Goal: Task Accomplishment & Management: Complete application form

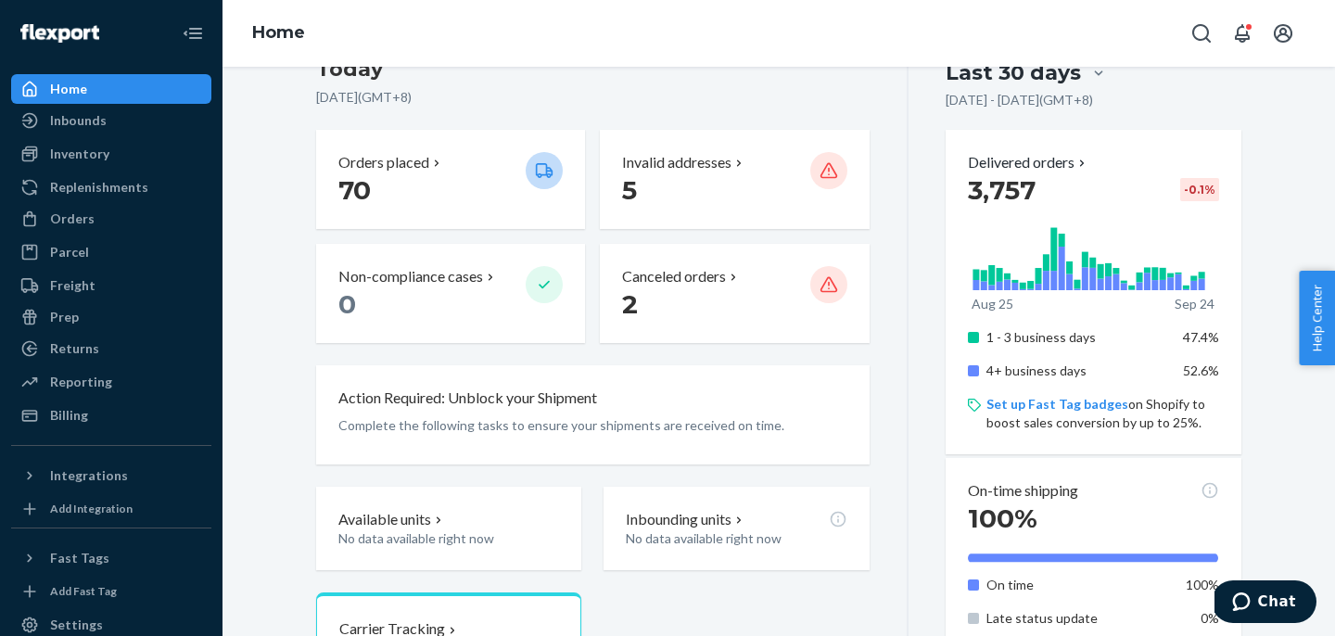
scroll to position [351, 0]
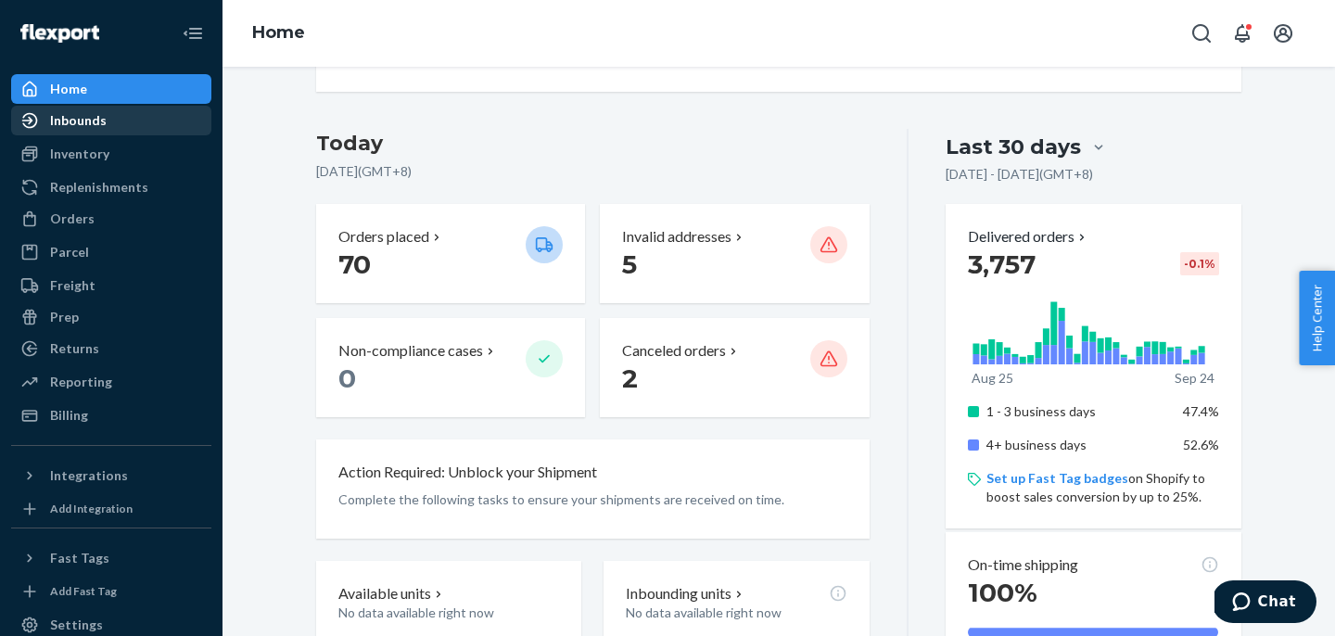
click at [70, 125] on div "Inbounds" at bounding box center [78, 120] width 57 height 19
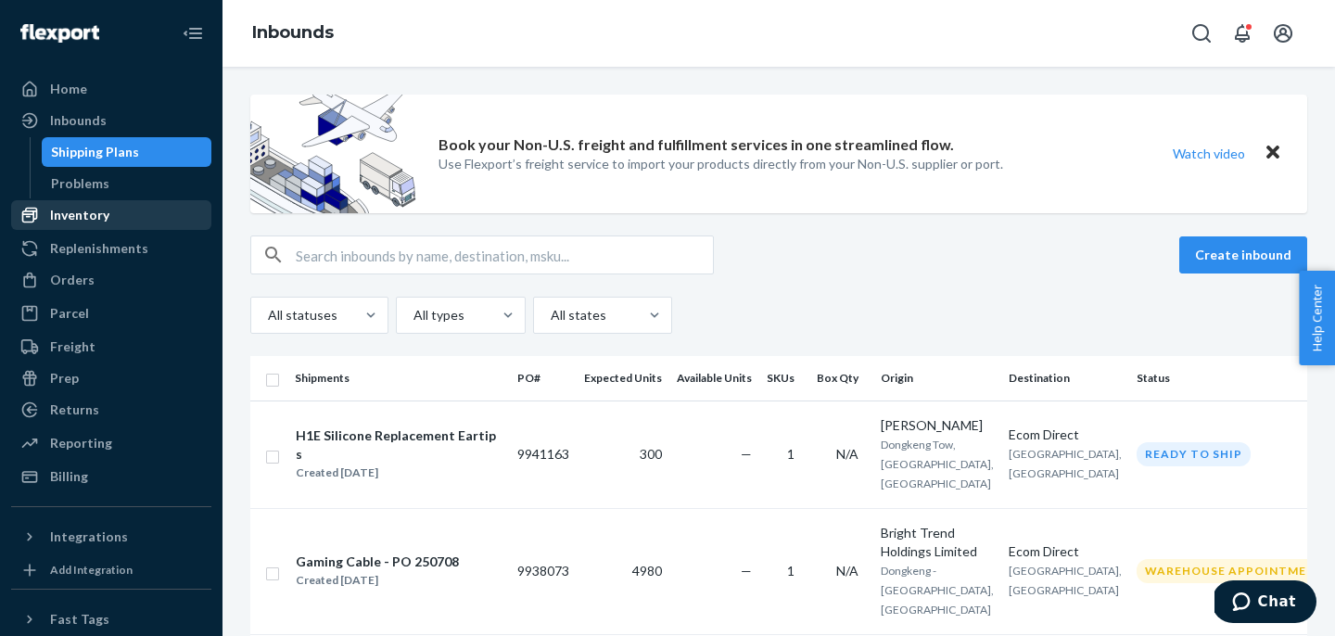
click at [80, 218] on div "Inventory" at bounding box center [79, 215] width 59 height 19
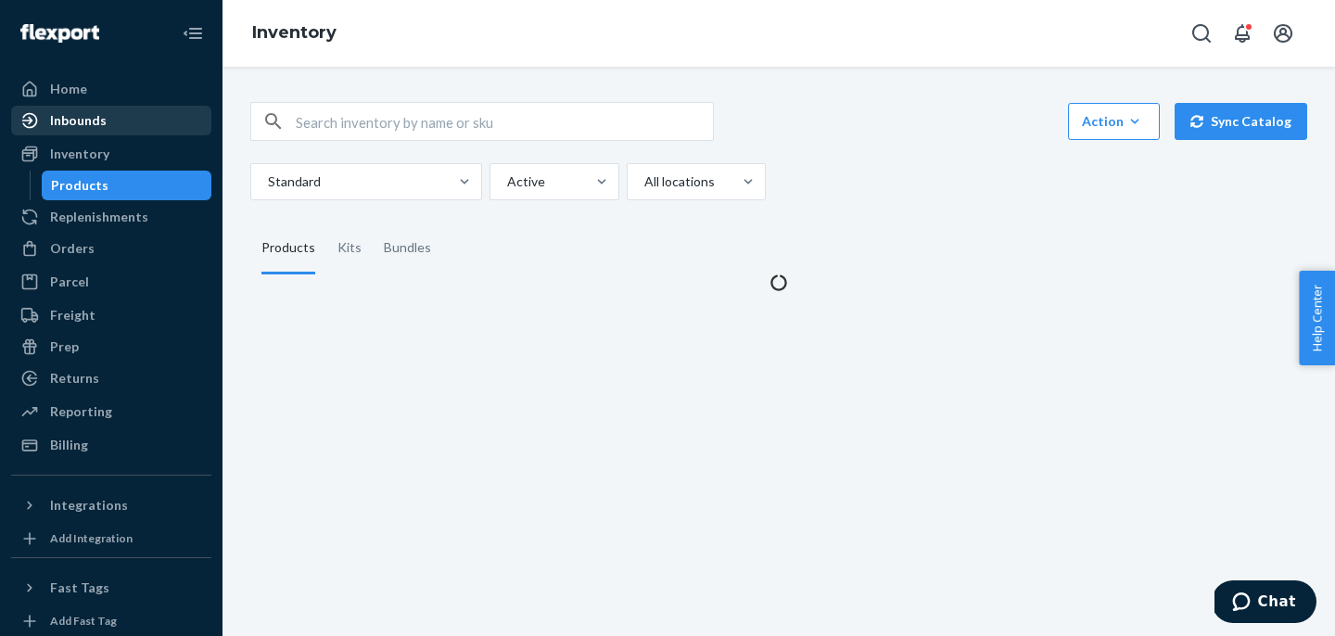
click at [76, 127] on div "Inbounds" at bounding box center [78, 120] width 57 height 19
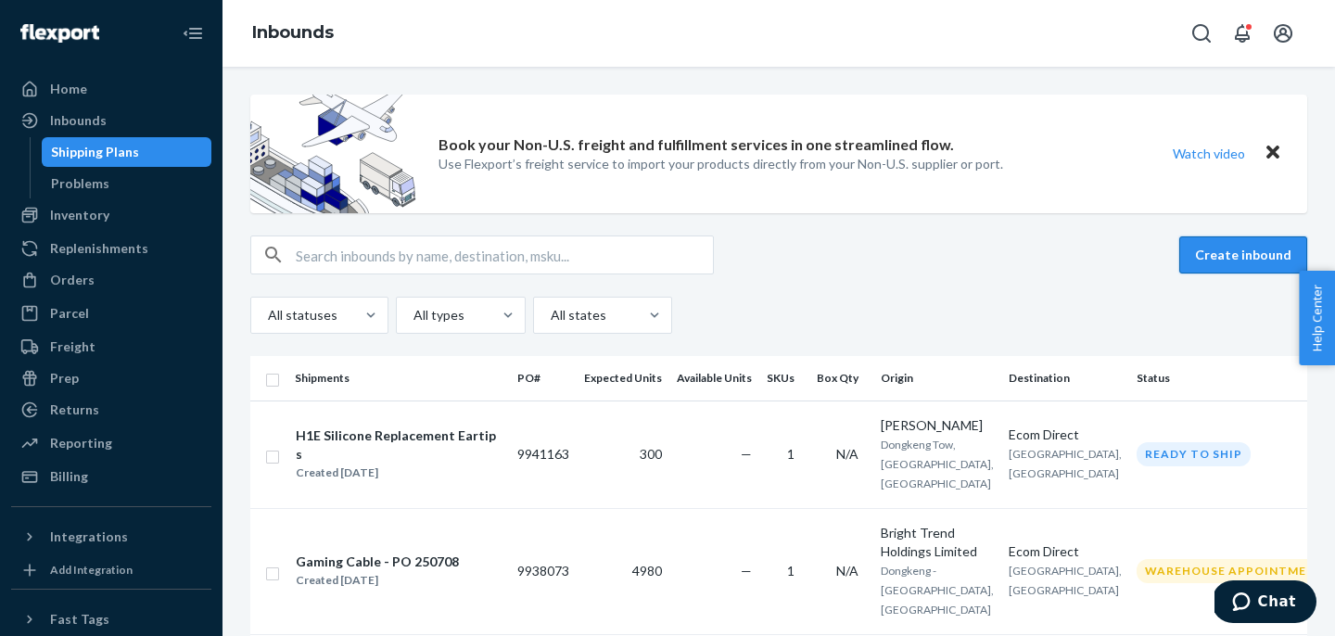
click at [1228, 253] on button "Create inbound" at bounding box center [1243, 254] width 128 height 37
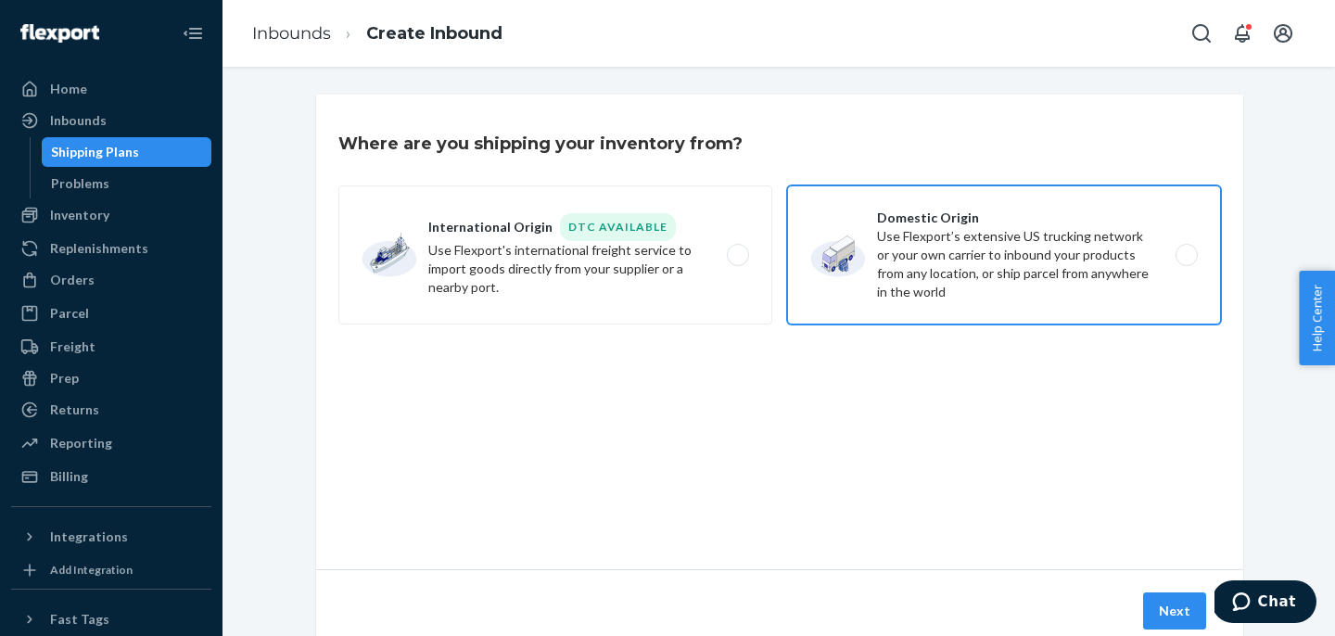
click at [836, 262] on label "Domestic Origin Use Flexport’s extensive US trucking network or your own carrie…" at bounding box center [1004, 254] width 434 height 139
click at [1186, 261] on input "Domestic Origin Use Flexport’s extensive US trucking network or your own carrie…" at bounding box center [1192, 255] width 12 height 12
radio input "true"
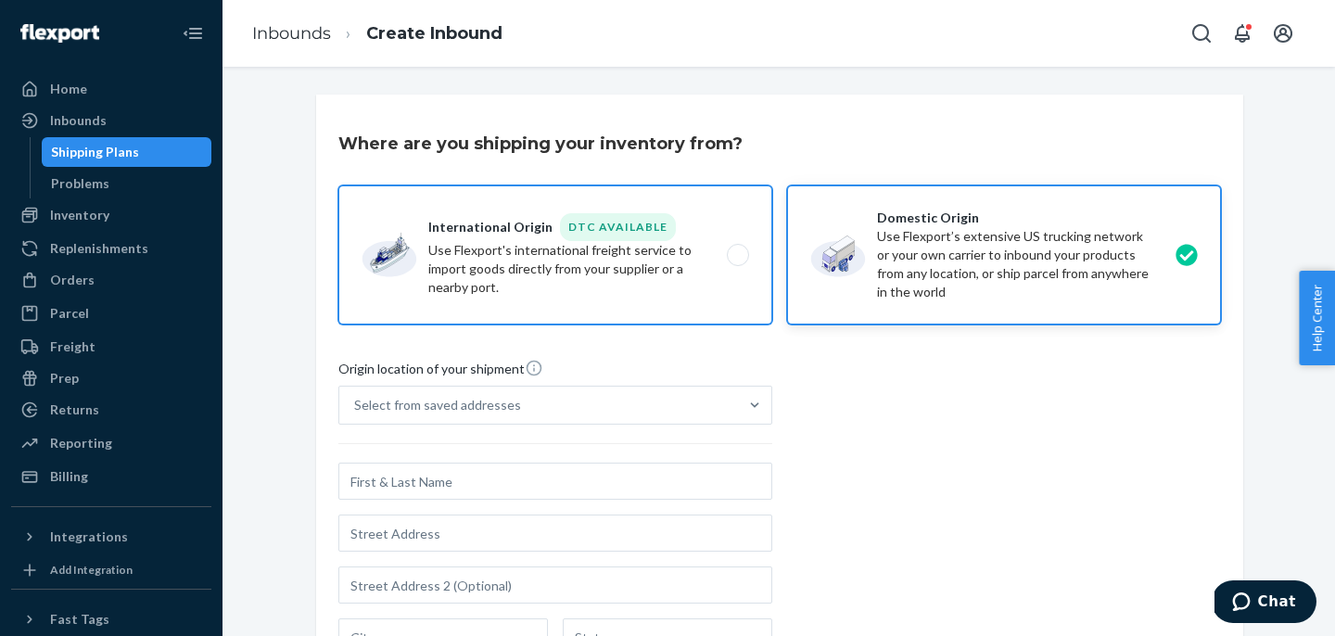
click at [587, 270] on label "International Origin DTC Available Use Flexport's international freight service…" at bounding box center [555, 254] width 434 height 139
click at [737, 261] on input "International Origin DTC Available Use Flexport's international freight service…" at bounding box center [743, 255] width 12 height 12
radio input "true"
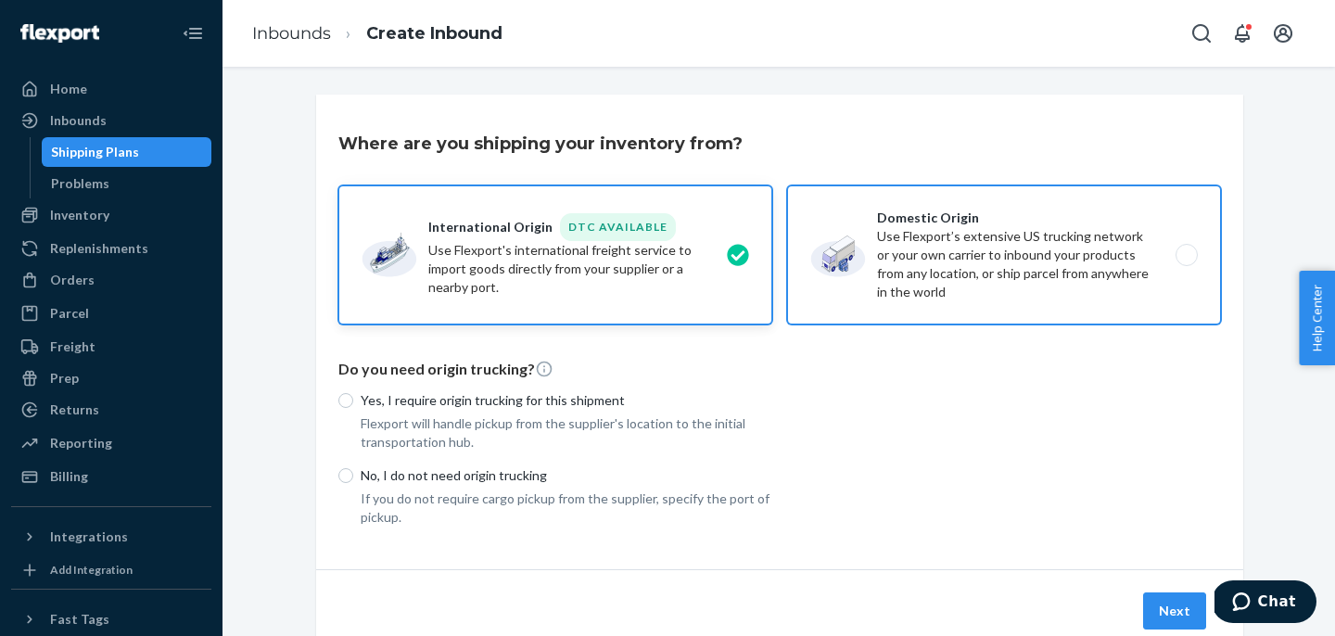
click at [848, 279] on label "Domestic Origin Use Flexport’s extensive US trucking network or your own carrie…" at bounding box center [1004, 254] width 434 height 139
click at [1186, 261] on input "Domestic Origin Use Flexport’s extensive US trucking network or your own carrie…" at bounding box center [1192, 255] width 12 height 12
radio input "true"
radio input "false"
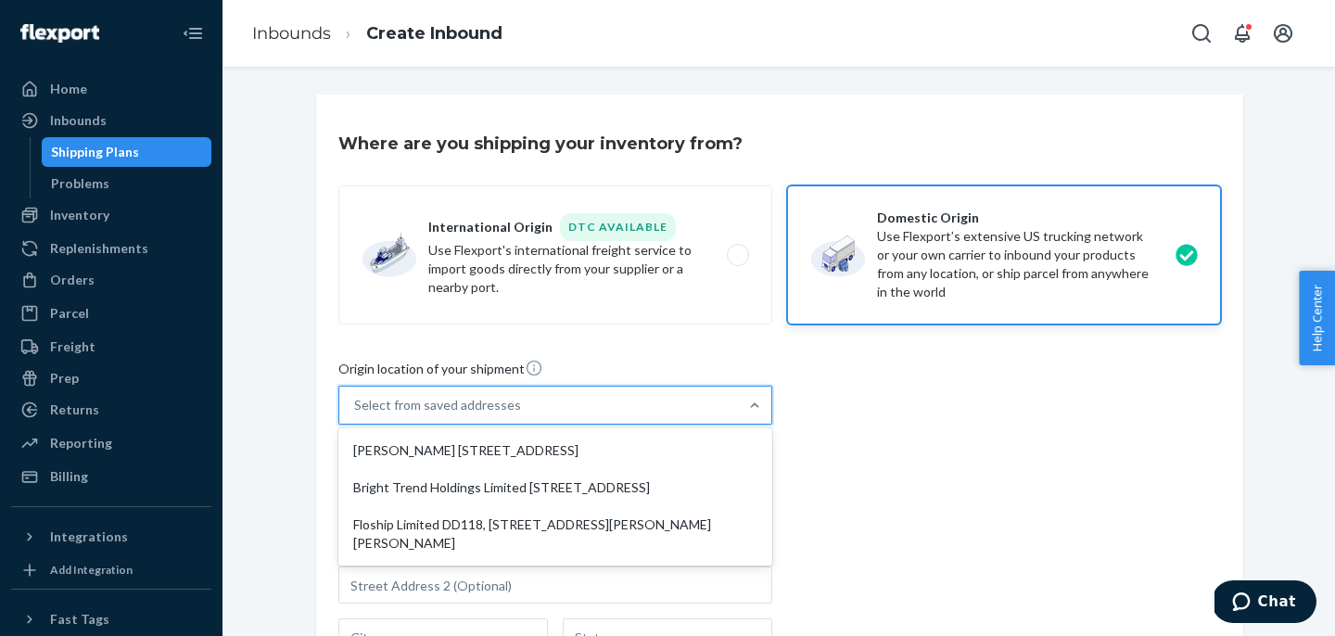
click at [450, 413] on div "Select from saved addresses" at bounding box center [437, 405] width 167 height 19
click at [356, 413] on input "option [PERSON_NAME] [STREET_ADDRESS] focused, 1 of 3. 3 results available. Use…" at bounding box center [355, 405] width 2 height 19
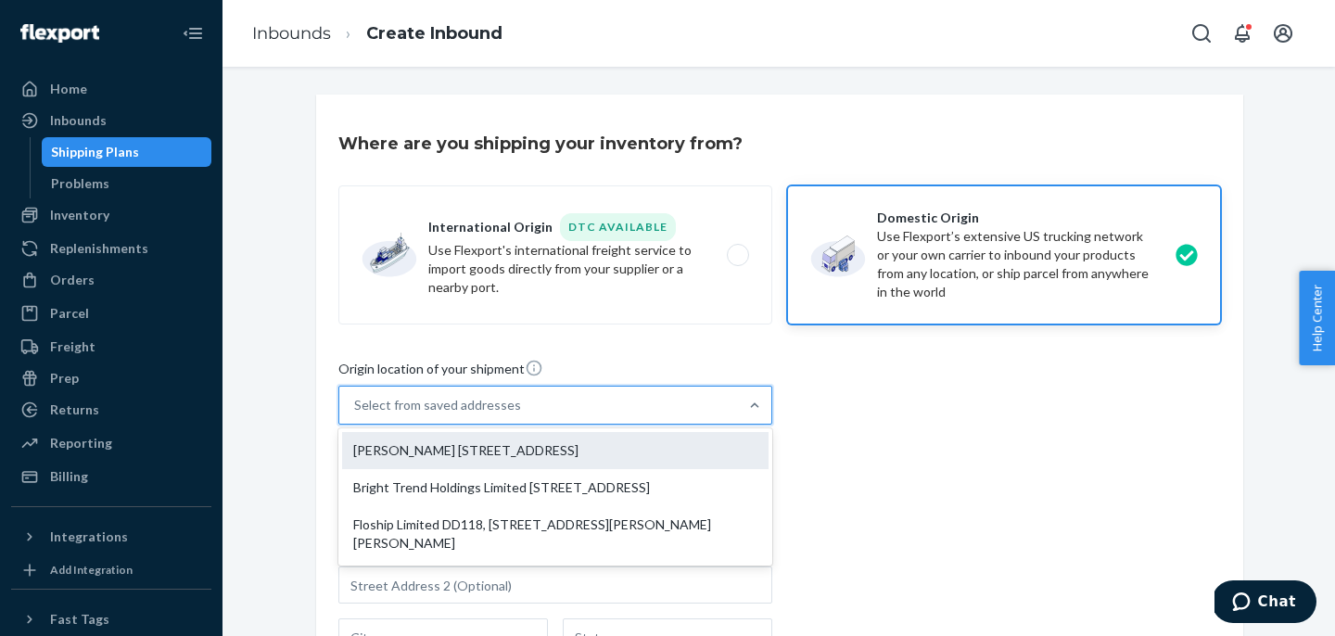
click at [443, 463] on div "[PERSON_NAME] [STREET_ADDRESS]" at bounding box center [555, 450] width 427 height 37
click at [356, 414] on input "option [PERSON_NAME] [STREET_ADDRESS] focused, 1 of 3. 3 results available. Use…" at bounding box center [355, 405] width 2 height 19
type input "[PERSON_NAME]"
type input "[STREET_ADDRESS]"
type input "Building C"
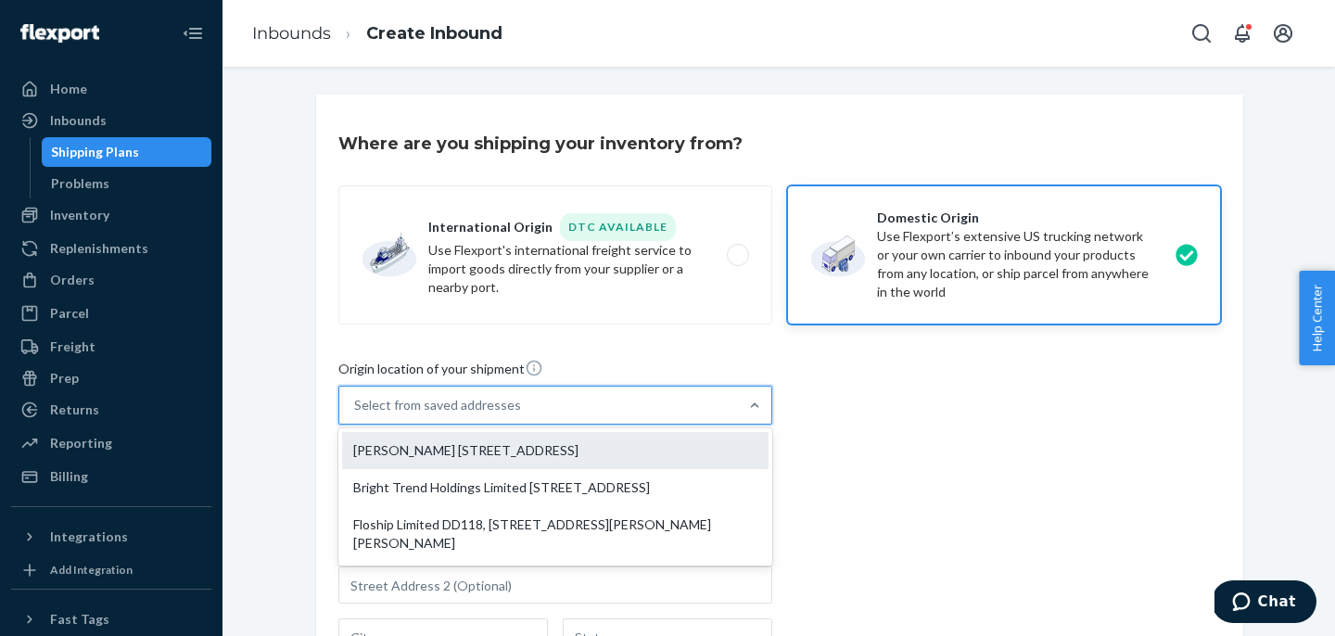
type input "Dongkeng Tow"
type input "[GEOGRAPHIC_DATA], [GEOGRAPHIC_DATA]"
type input "523000"
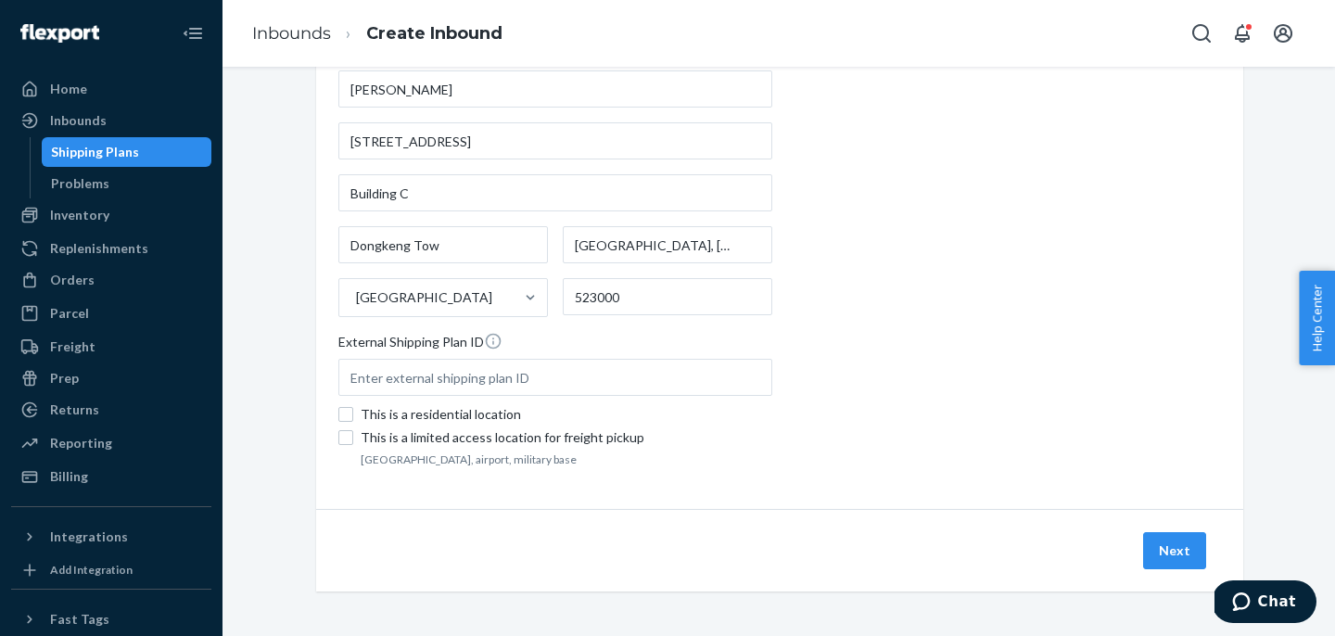
scroll to position [391, 0]
click at [1160, 550] on button "Next" at bounding box center [1174, 551] width 63 height 37
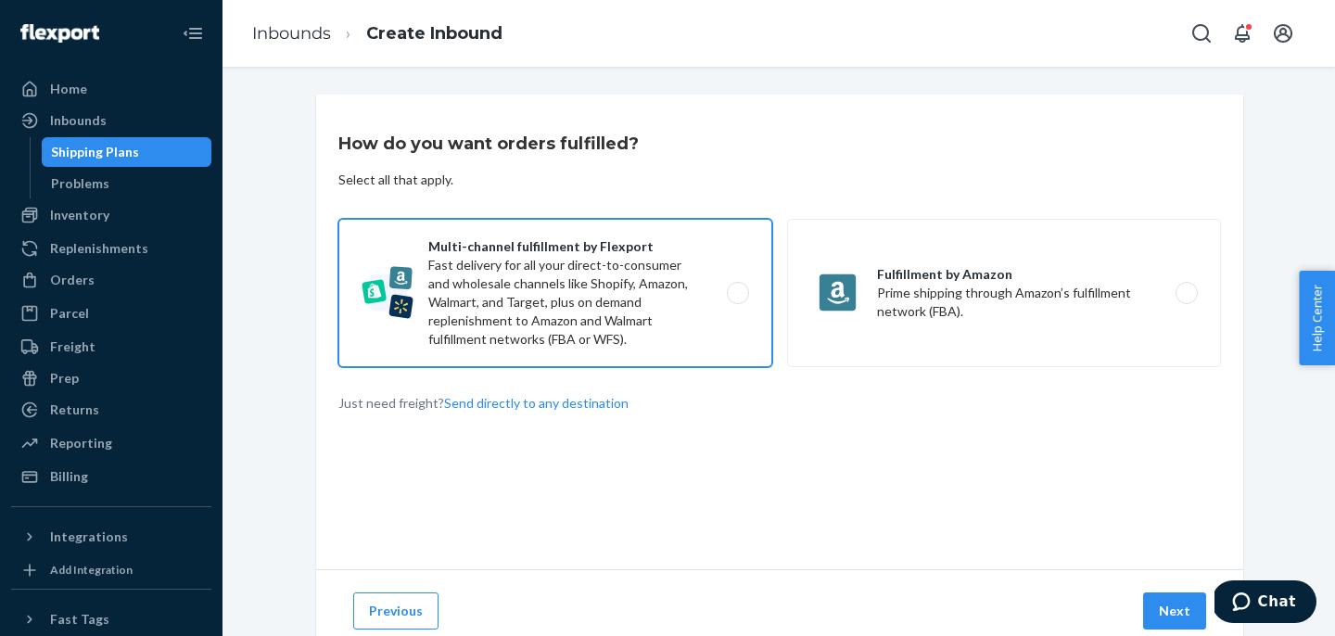
click at [722, 305] on label "Multi-channel fulfillment by Flexport Fast delivery for all your direct-to-cons…" at bounding box center [555, 293] width 434 height 148
click at [737, 300] on input "Multi-channel fulfillment by Flexport Fast delivery for all your direct-to-cons…" at bounding box center [743, 293] width 12 height 12
radio input "true"
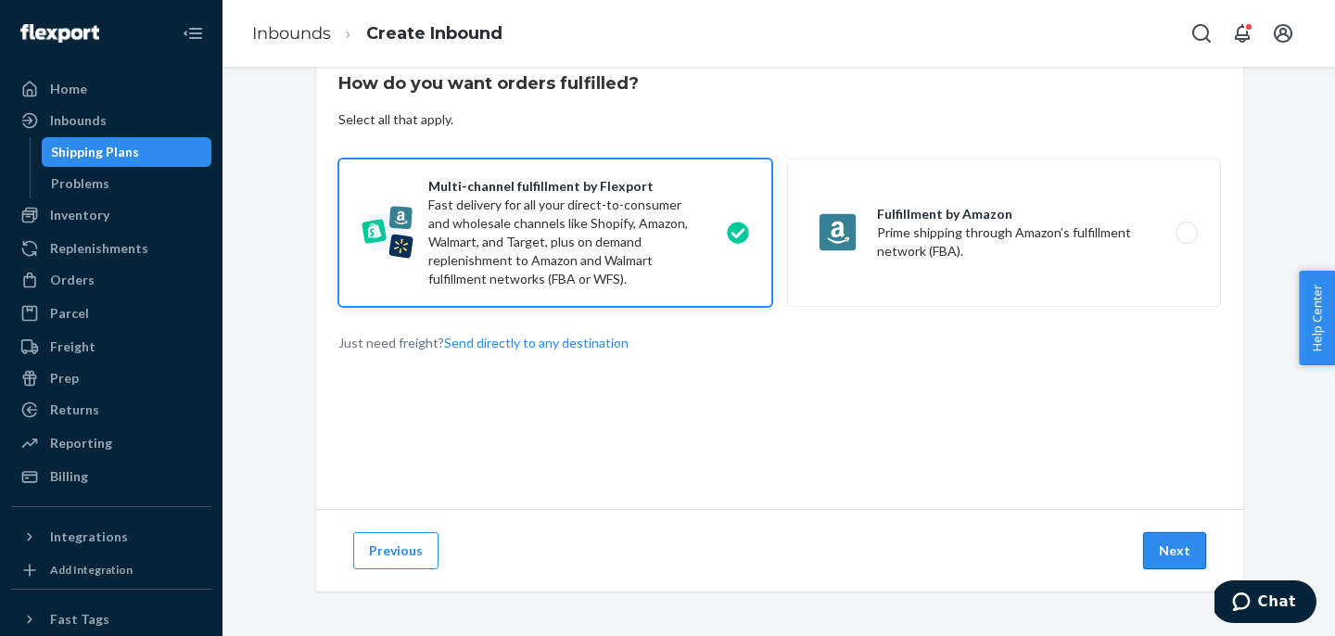
click at [1179, 547] on button "Next" at bounding box center [1174, 550] width 63 height 37
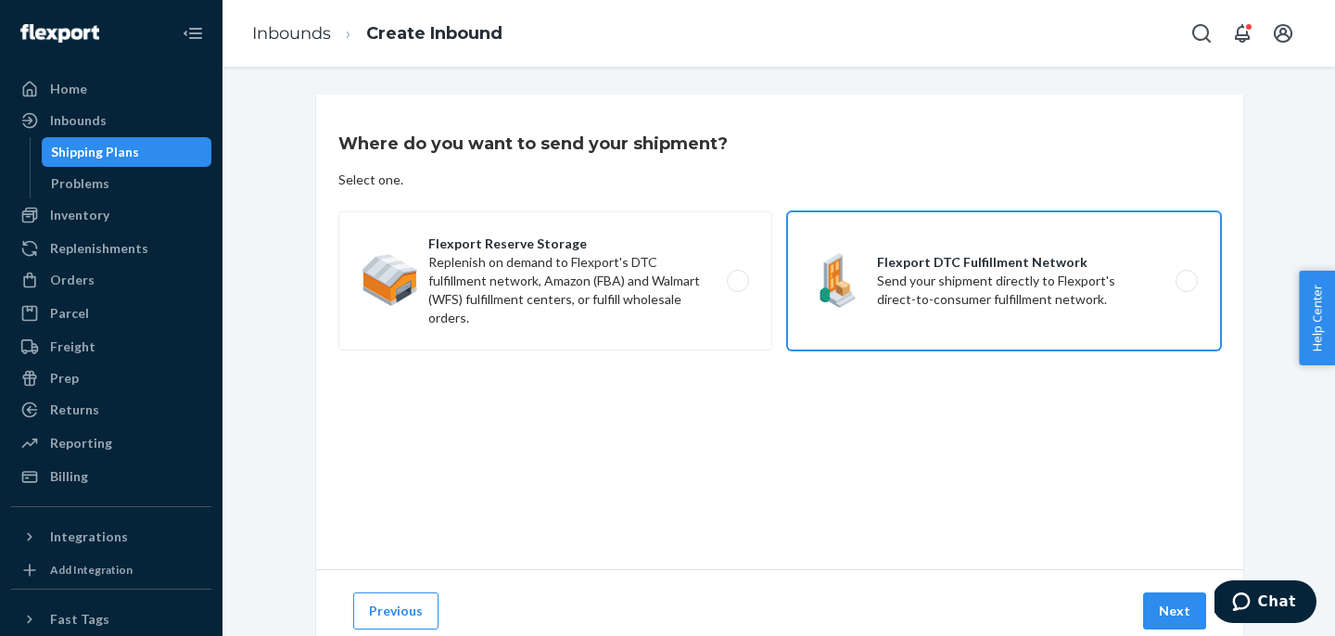
click at [910, 269] on label "Flexport DTC Fulfillment Network Send your shipment directly to Flexport's dire…" at bounding box center [1004, 280] width 434 height 139
click at [1186, 275] on input "Flexport DTC Fulfillment Network Send your shipment directly to Flexport's dire…" at bounding box center [1192, 281] width 12 height 12
radio input "true"
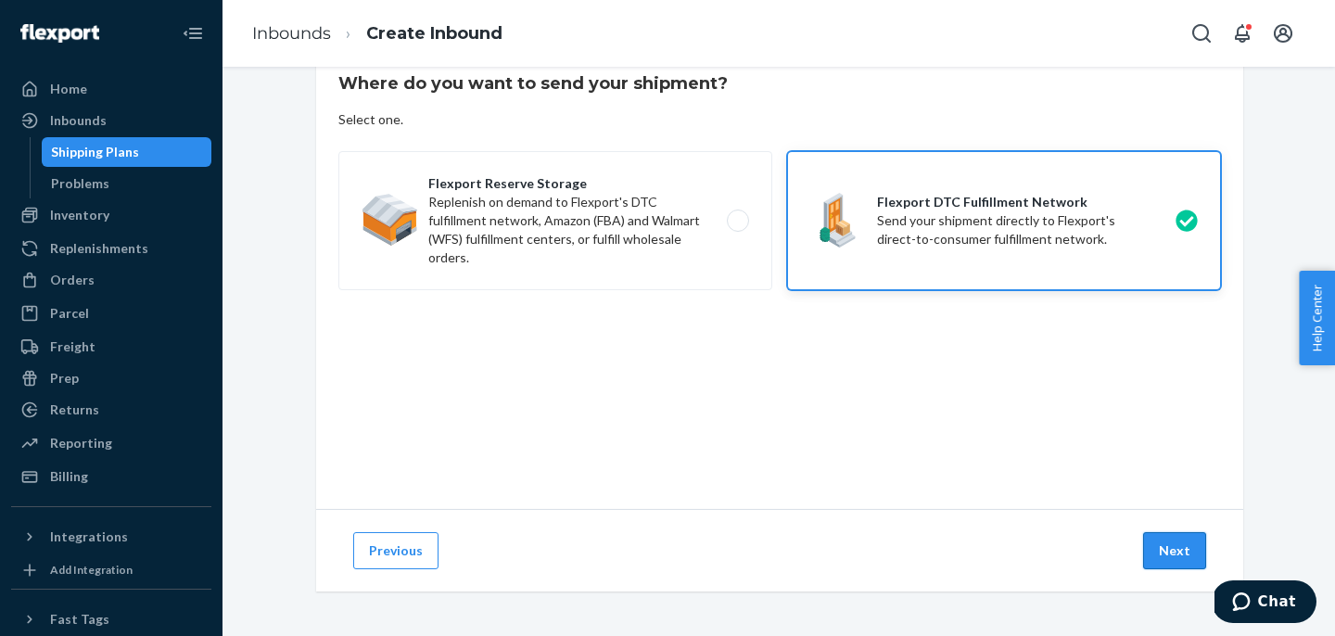
click at [1176, 551] on button "Next" at bounding box center [1174, 550] width 63 height 37
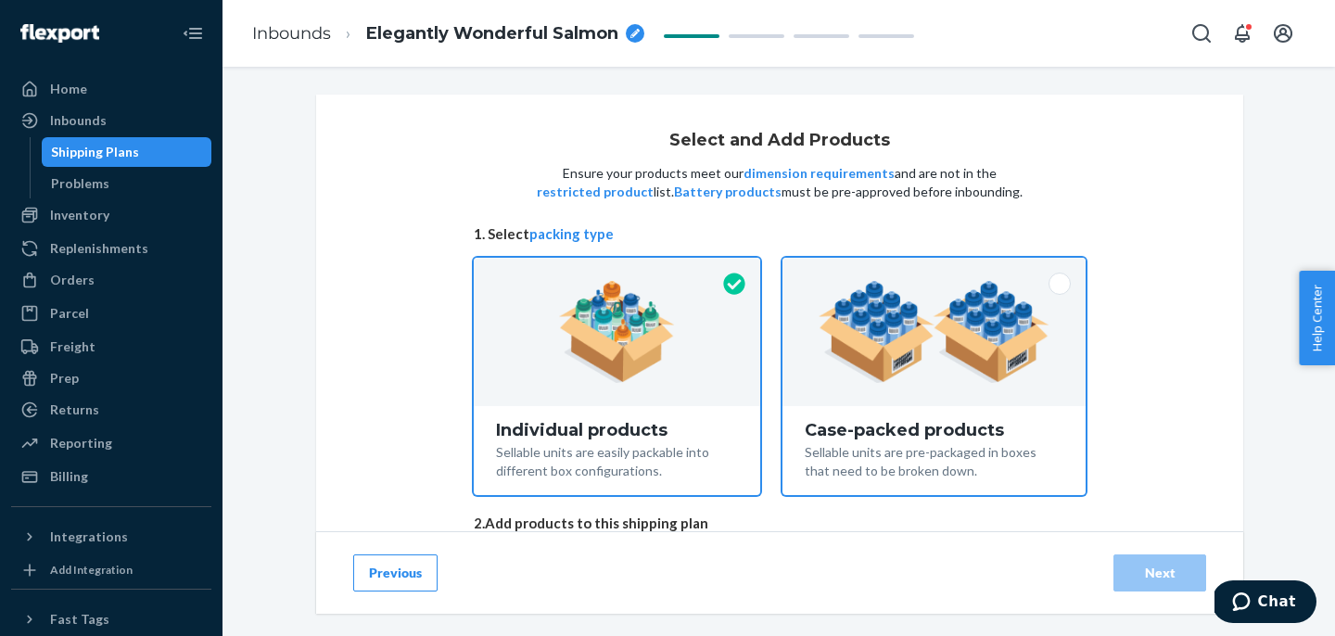
scroll to position [113, 0]
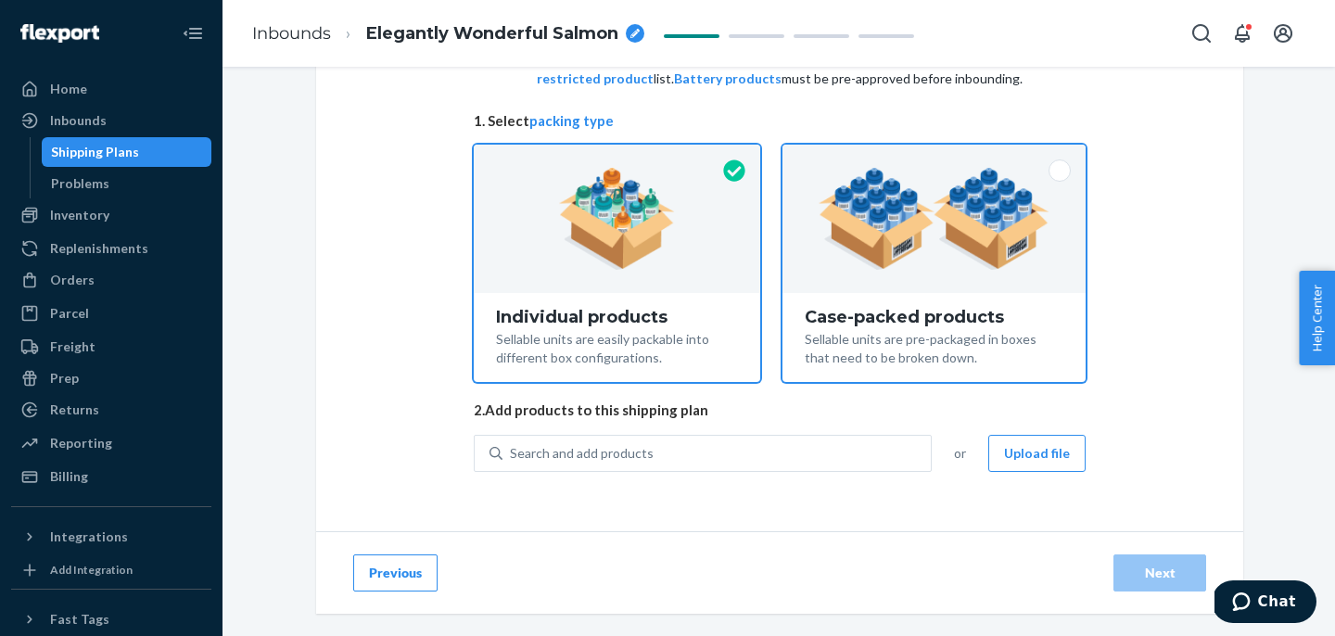
click at [873, 268] on img at bounding box center [934, 219] width 231 height 102
click at [928, 157] on input "Case-packed products Sellable units are pre-packaged in boxes that need to be b…" at bounding box center [934, 151] width 12 height 12
radio input "true"
click at [631, 241] on img at bounding box center [617, 219] width 116 height 102
click at [623, 157] on input "Individual products Sellable units are easily packable into different box confi…" at bounding box center [617, 151] width 12 height 12
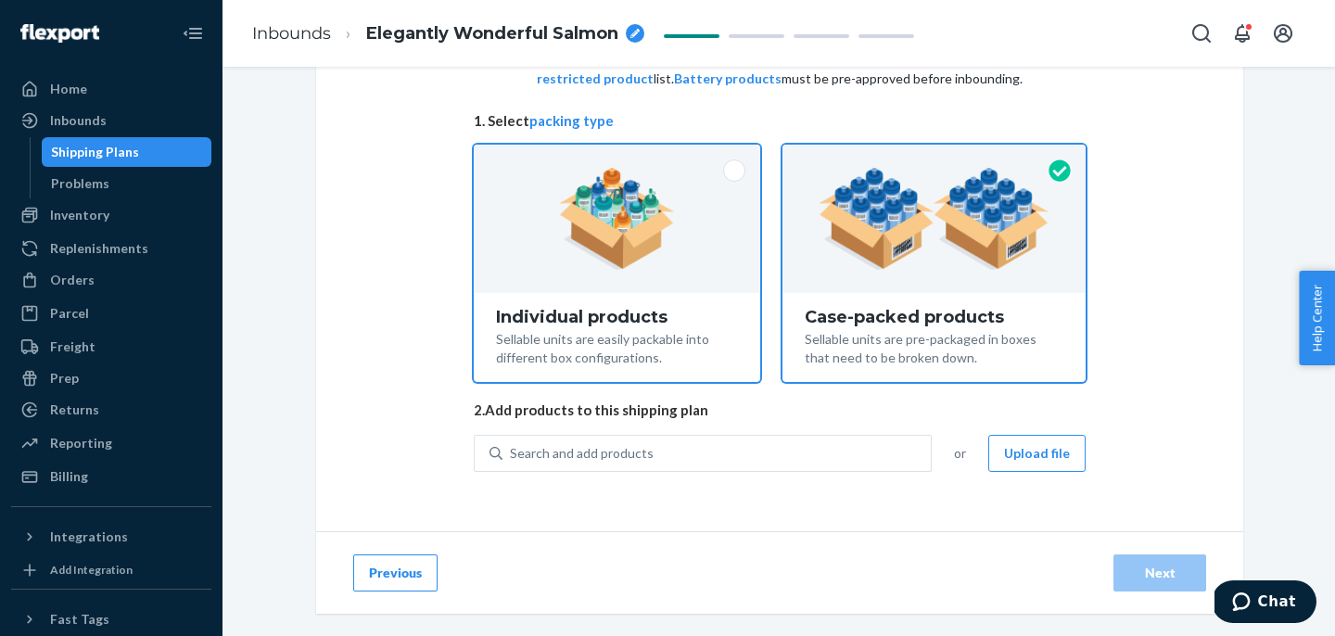
radio input "true"
click at [918, 274] on div at bounding box center [934, 219] width 303 height 148
click at [928, 157] on input "Case-packed products Sellable units are pre-packaged in boxes that need to be b…" at bounding box center [934, 151] width 12 height 12
radio input "true"
radio input "false"
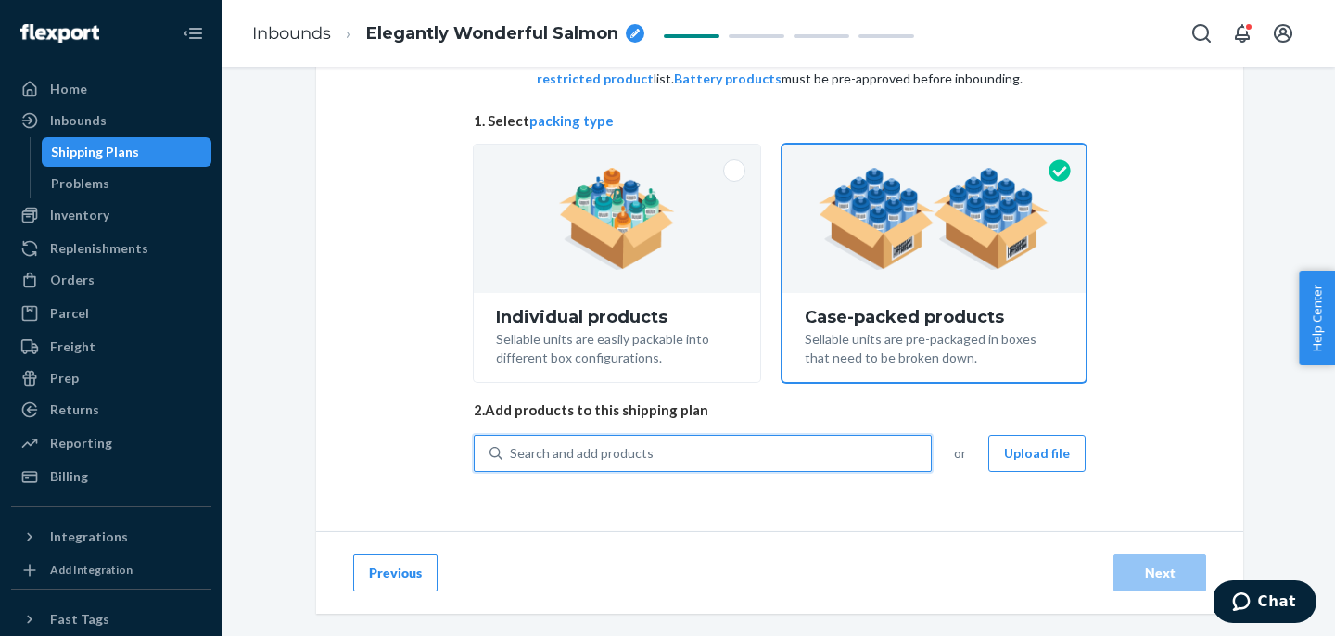
click at [613, 451] on div "Search and add products" at bounding box center [582, 453] width 144 height 19
click at [512, 451] on input "0 results available. Use Up and Down to choose options, press Enter to select t…" at bounding box center [511, 453] width 2 height 19
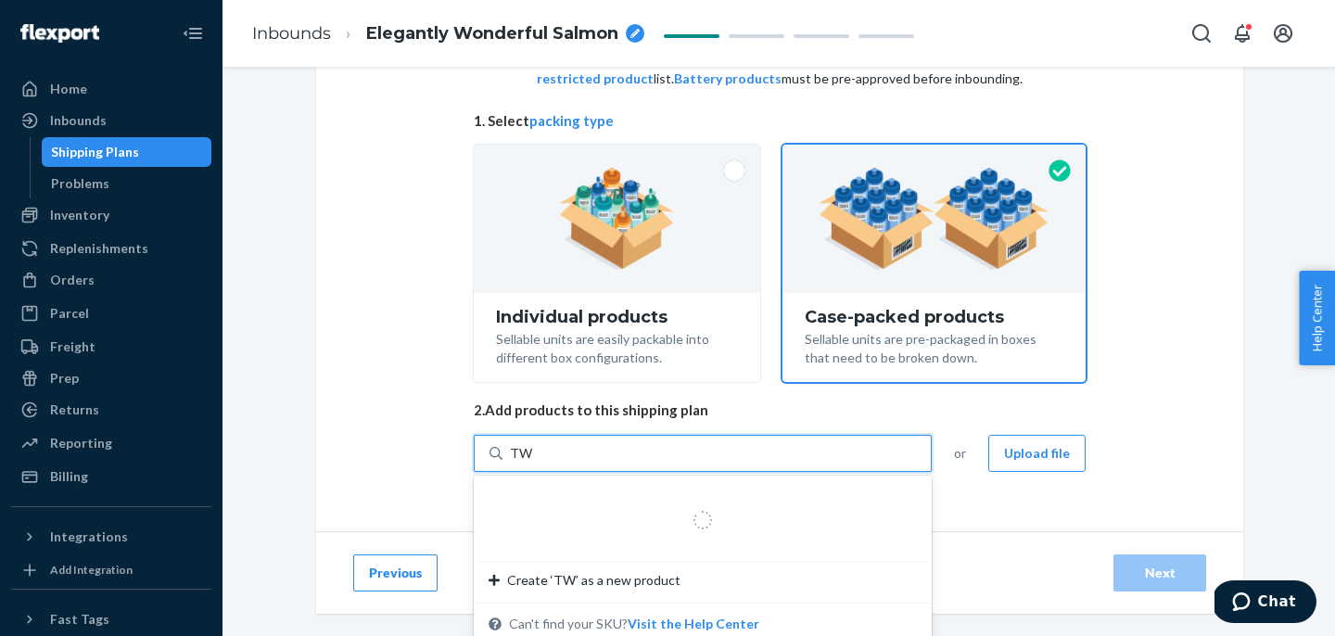
type input "TWS"
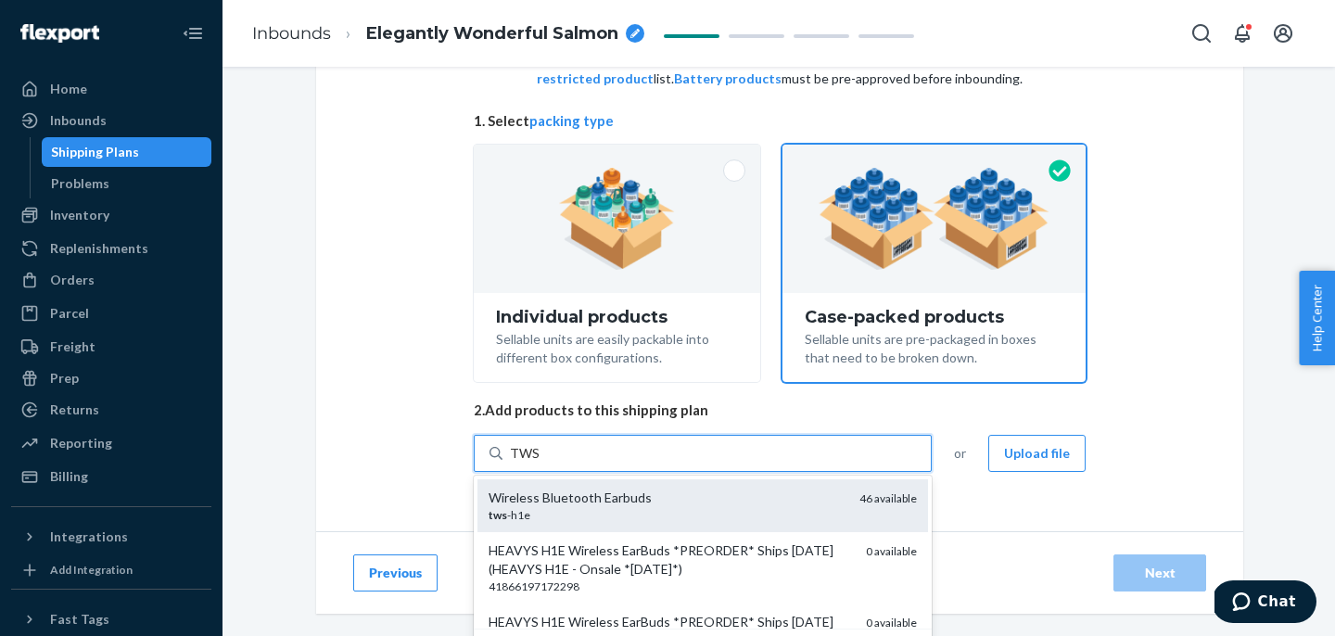
click at [631, 502] on div "Wireless Bluetooth Earbuds" at bounding box center [667, 498] width 356 height 19
click at [540, 463] on input "TWS" at bounding box center [525, 453] width 30 height 19
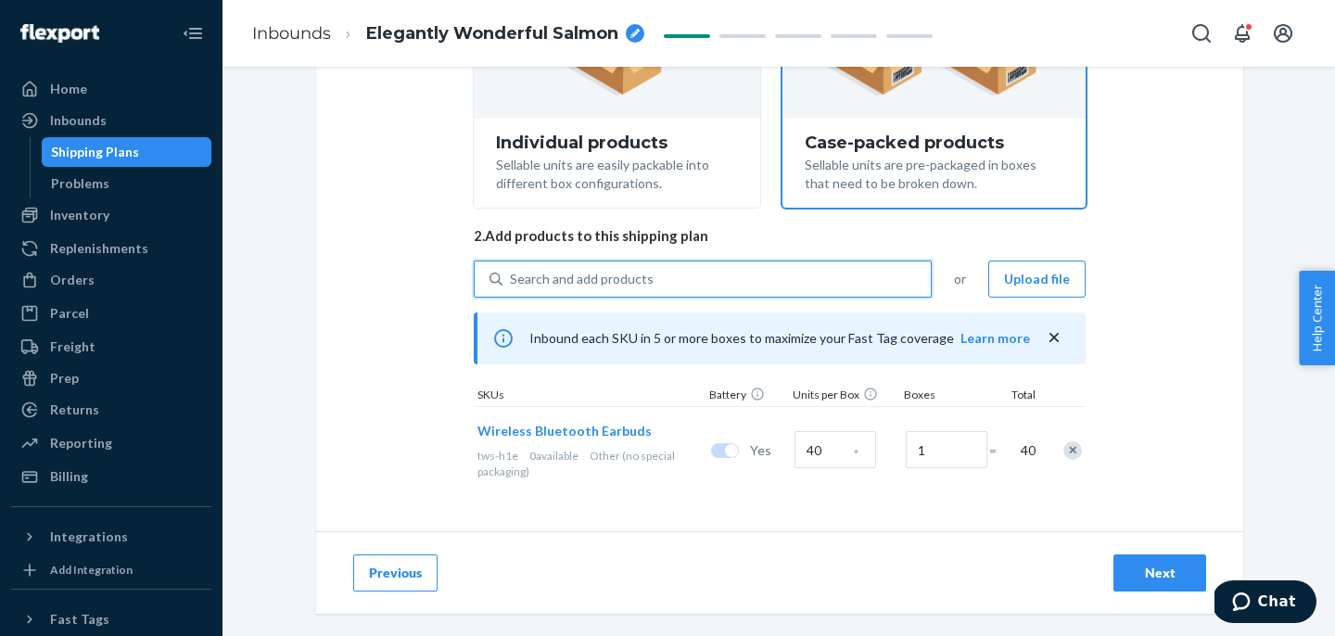
scroll to position [287, 0]
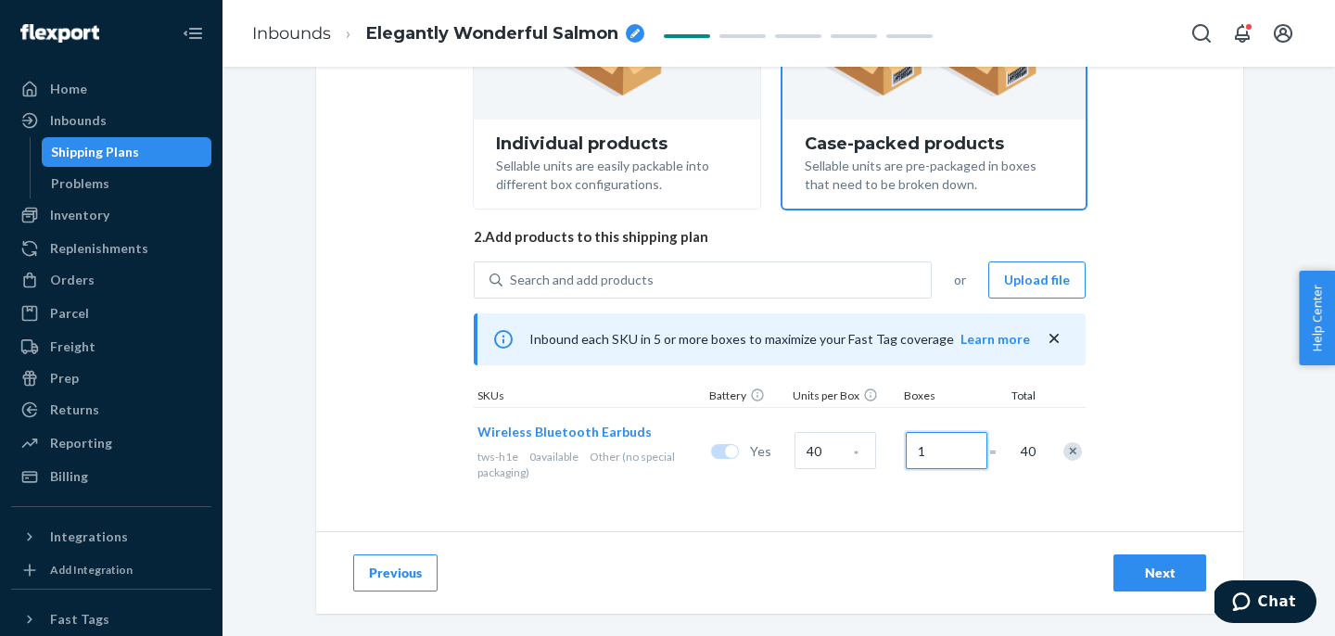
click at [931, 454] on input "1" at bounding box center [947, 450] width 82 height 37
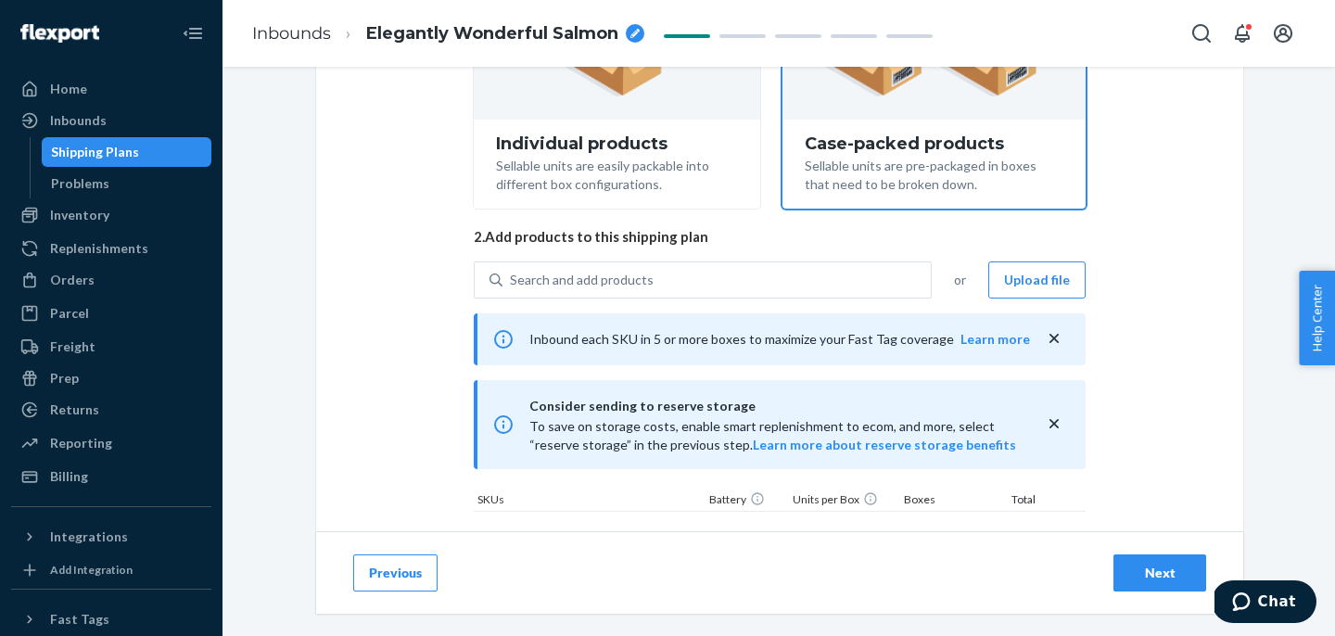
scroll to position [425, 0]
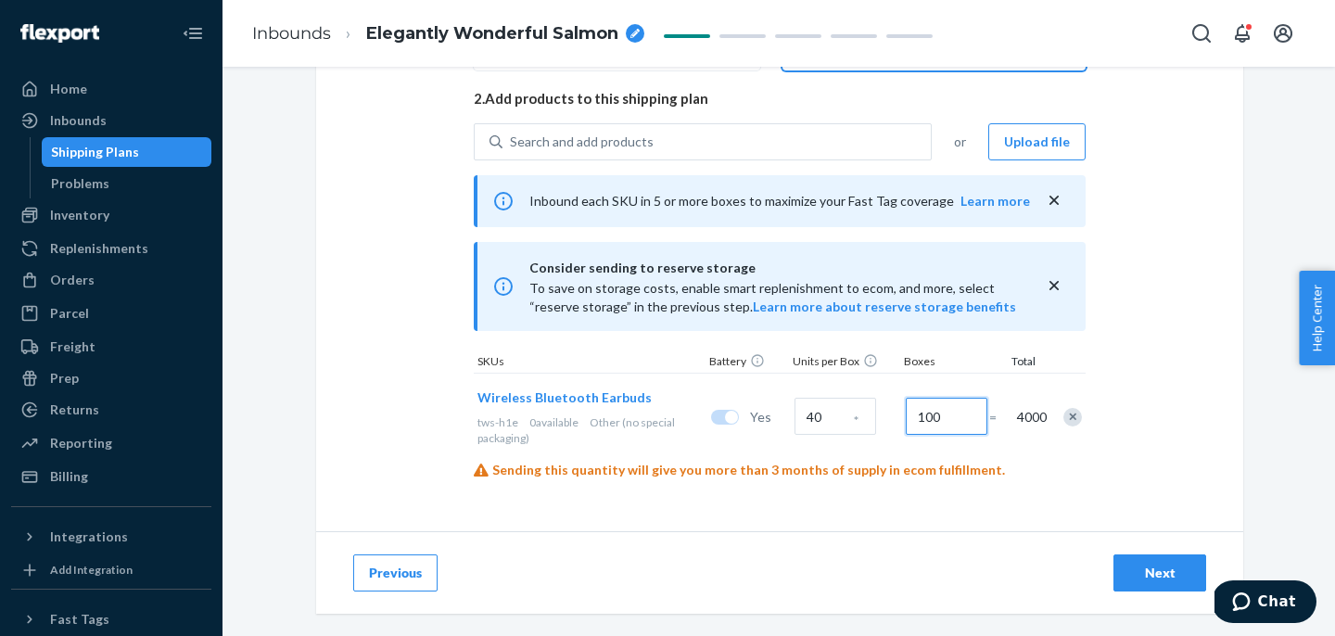
type input "100"
click at [1147, 571] on div "Next" at bounding box center [1159, 573] width 61 height 19
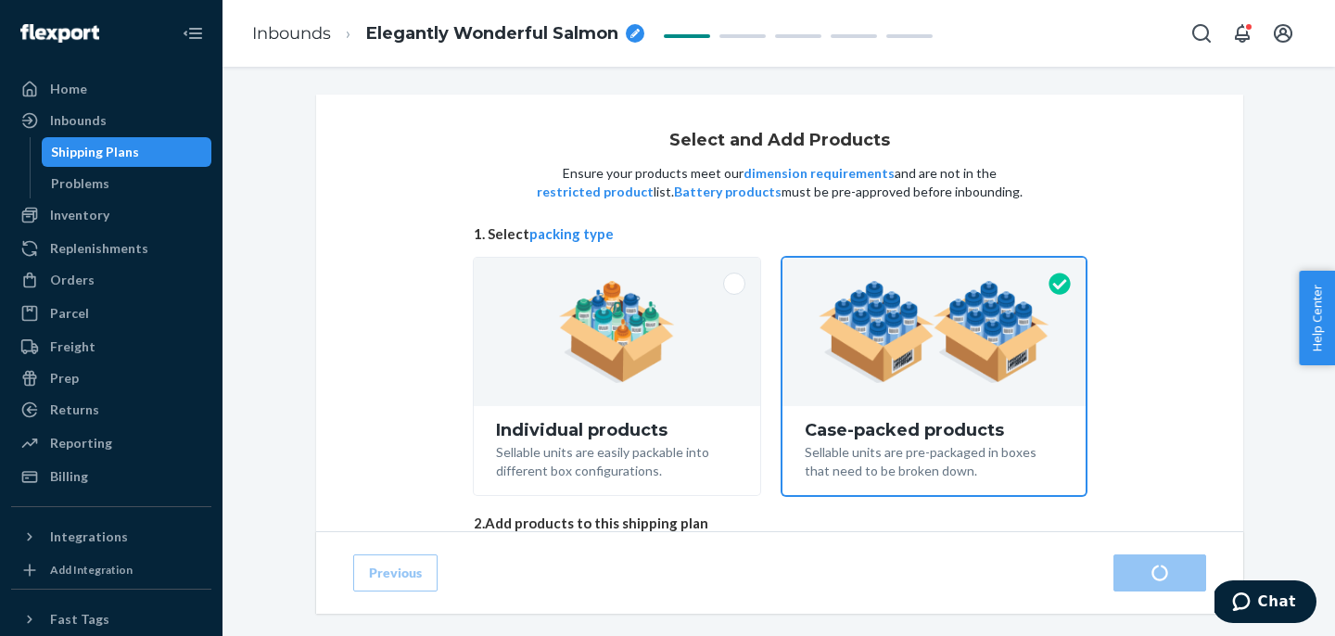
radio input "true"
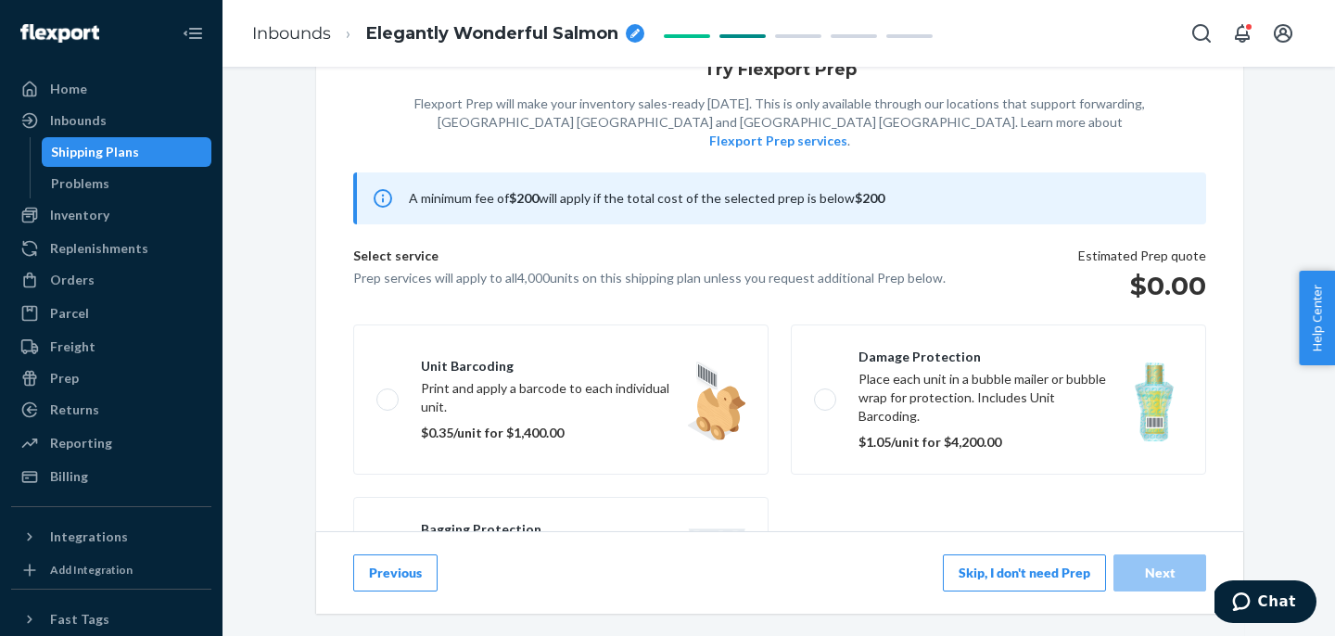
scroll to position [90, 0]
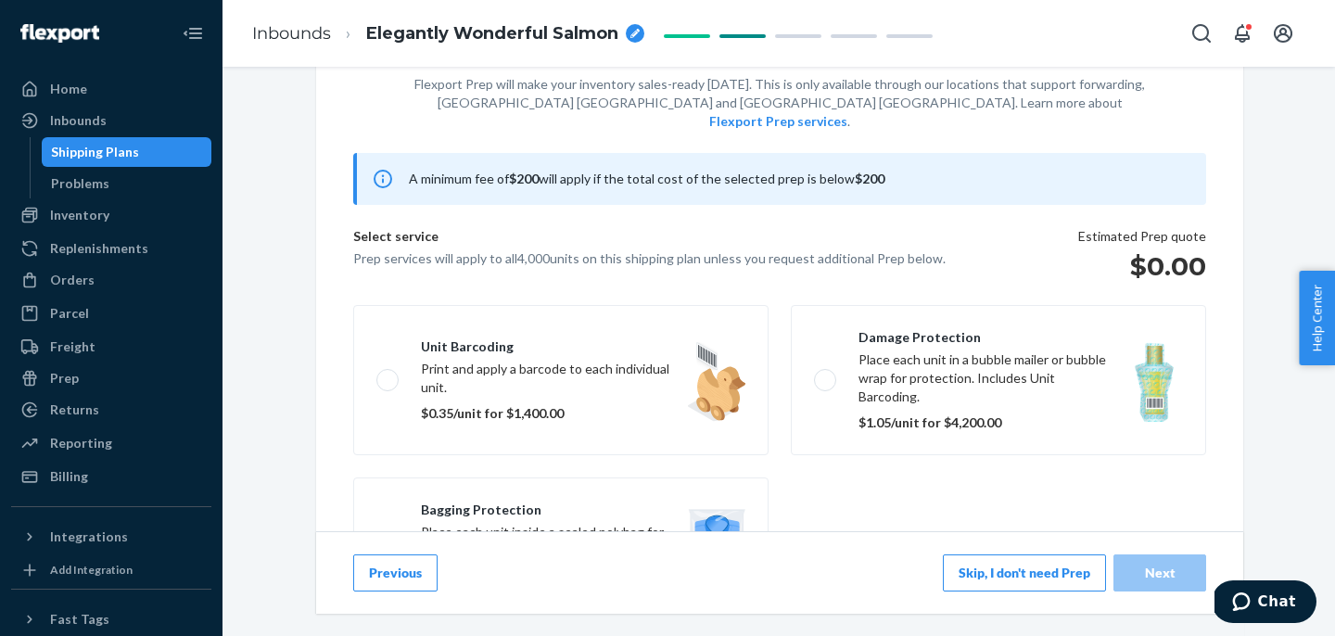
click at [992, 567] on button "Skip, I don't need Prep" at bounding box center [1024, 572] width 163 height 37
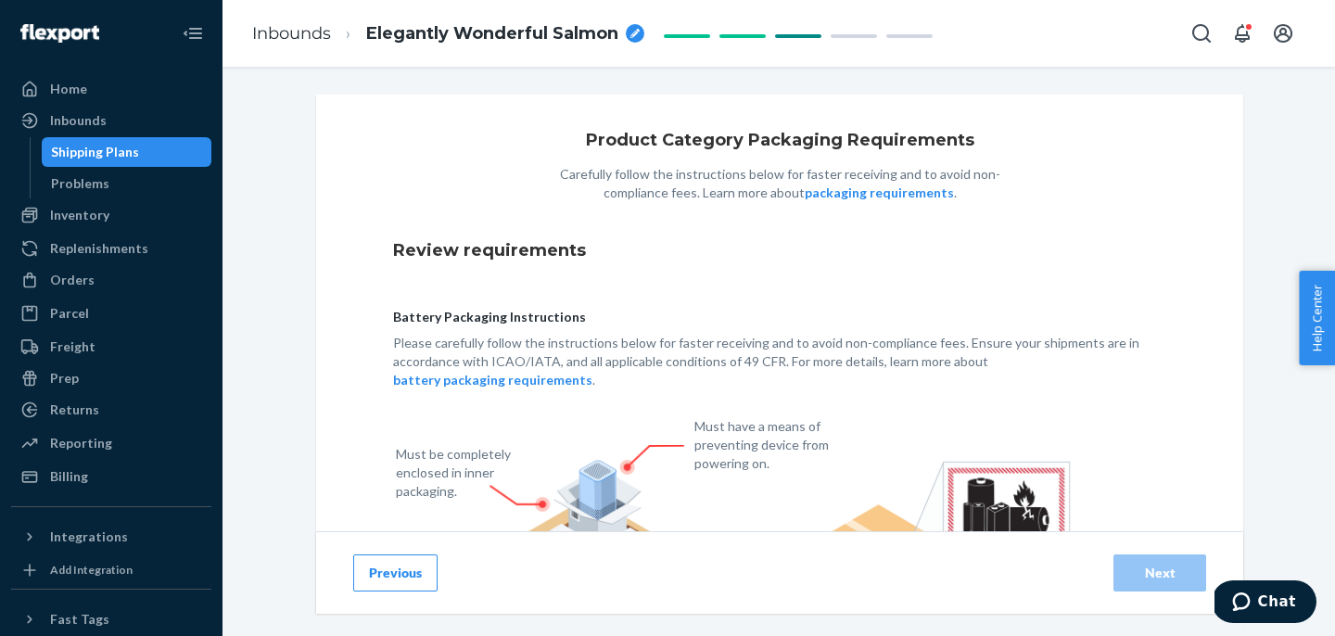
click at [633, 34] on icon "breadcrumbs" at bounding box center [635, 33] width 9 height 9
drag, startPoint x: 544, startPoint y: 39, endPoint x: 383, endPoint y: 35, distance: 161.4
click at [383, 36] on input "Elegantly Wonderful Salmon" at bounding box center [458, 34] width 185 height 30
type input "4000 pcs Heavys H1E to [GEOGRAPHIC_DATA]"
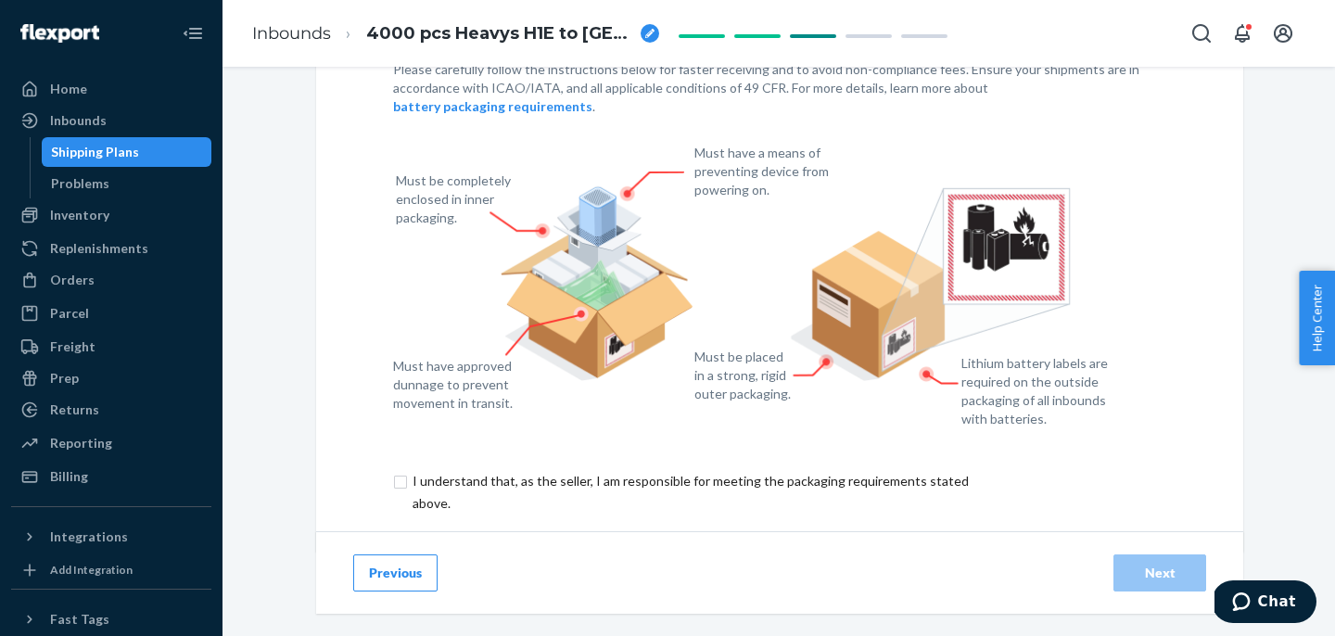
scroll to position [275, 0]
click at [431, 471] on input "checkbox" at bounding box center [701, 490] width 617 height 45
checkbox input "true"
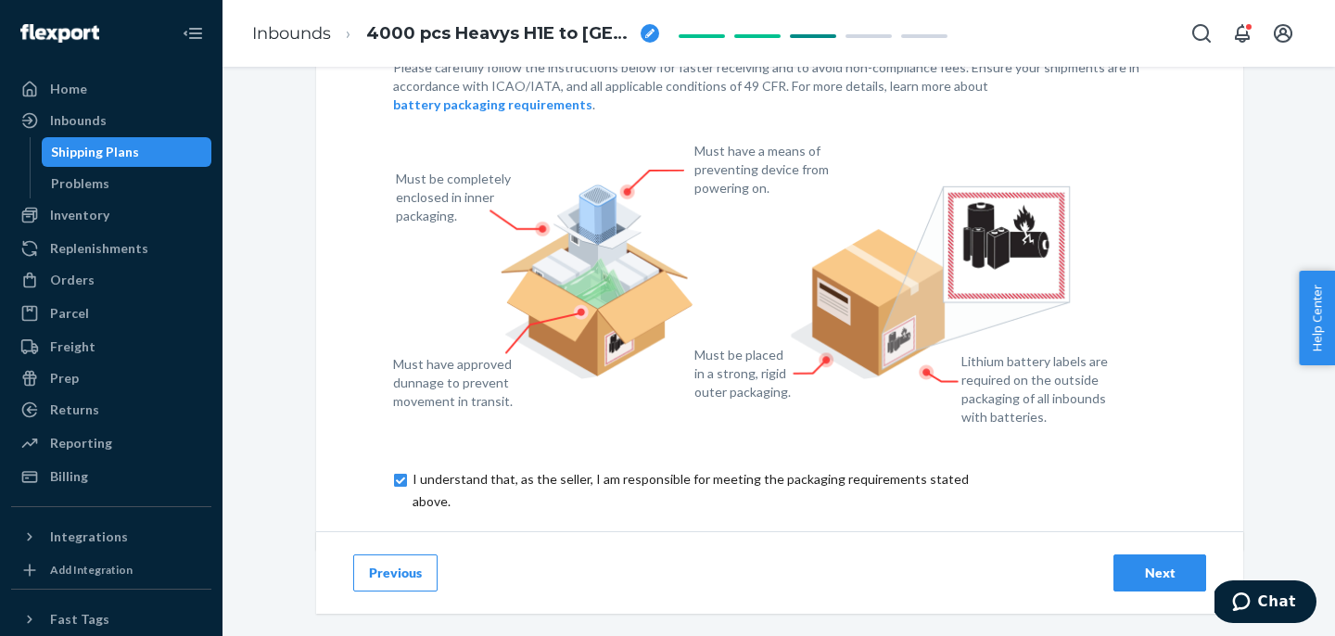
click at [1138, 564] on div "Next" at bounding box center [1159, 573] width 61 height 19
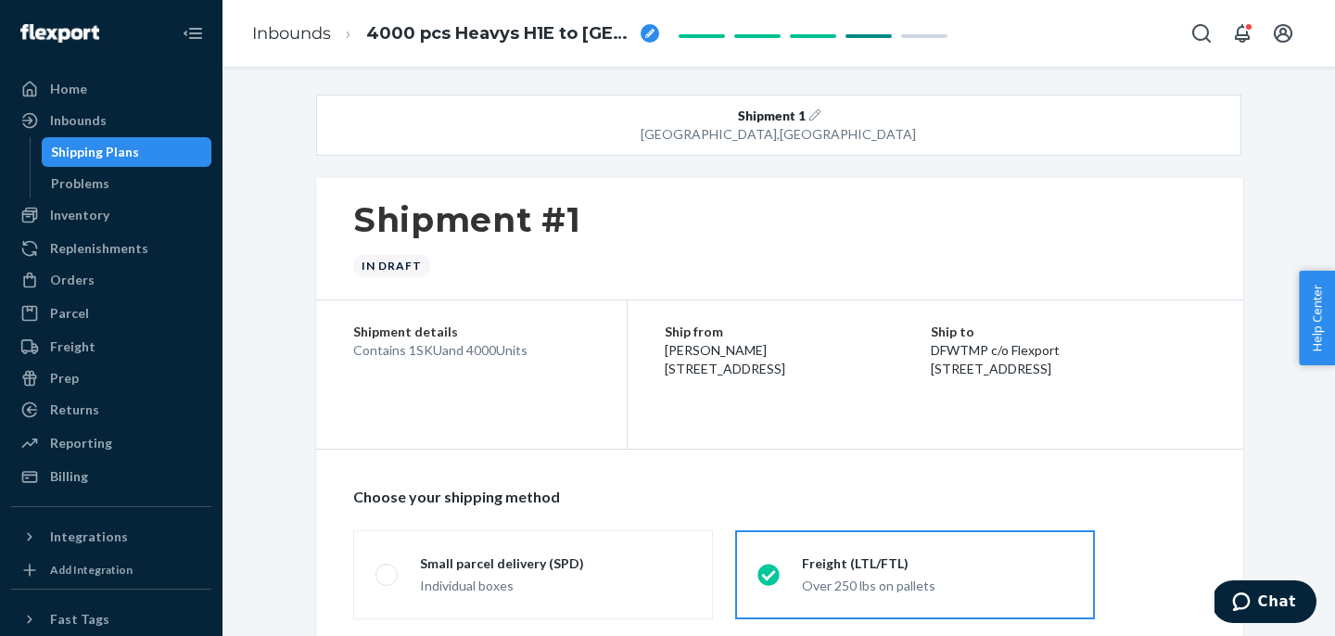
radio input "true"
radio input "false"
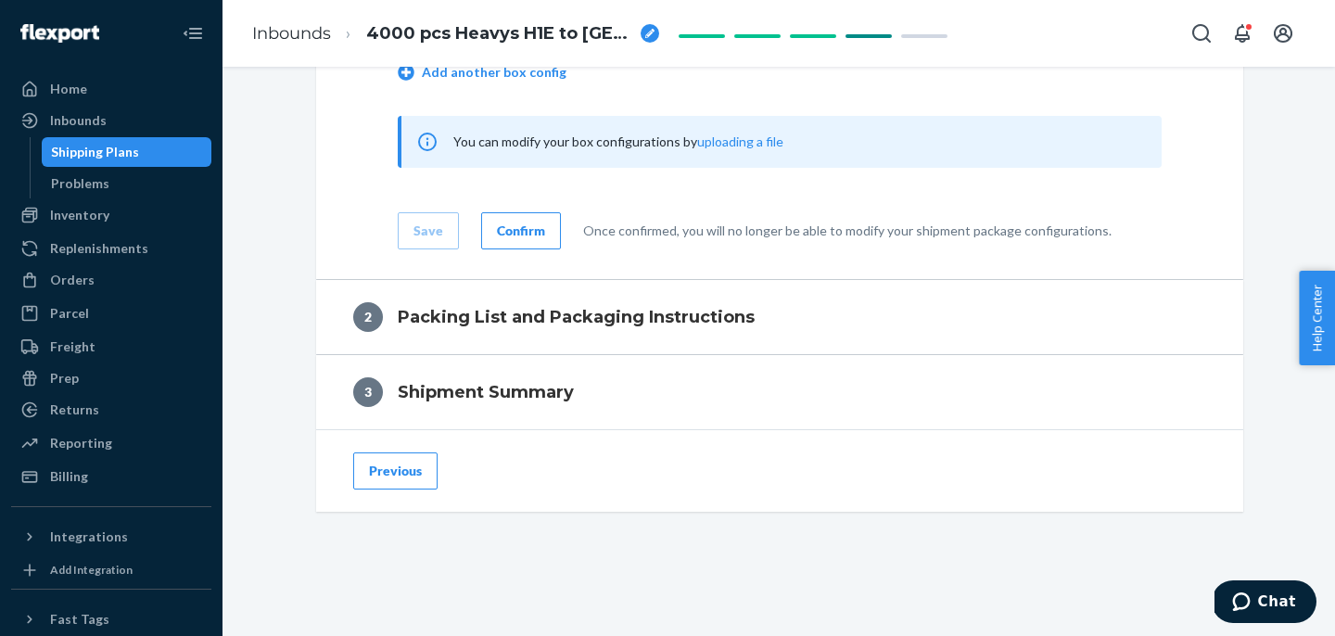
scroll to position [978, 0]
click at [492, 238] on button "Confirm" at bounding box center [521, 232] width 80 height 37
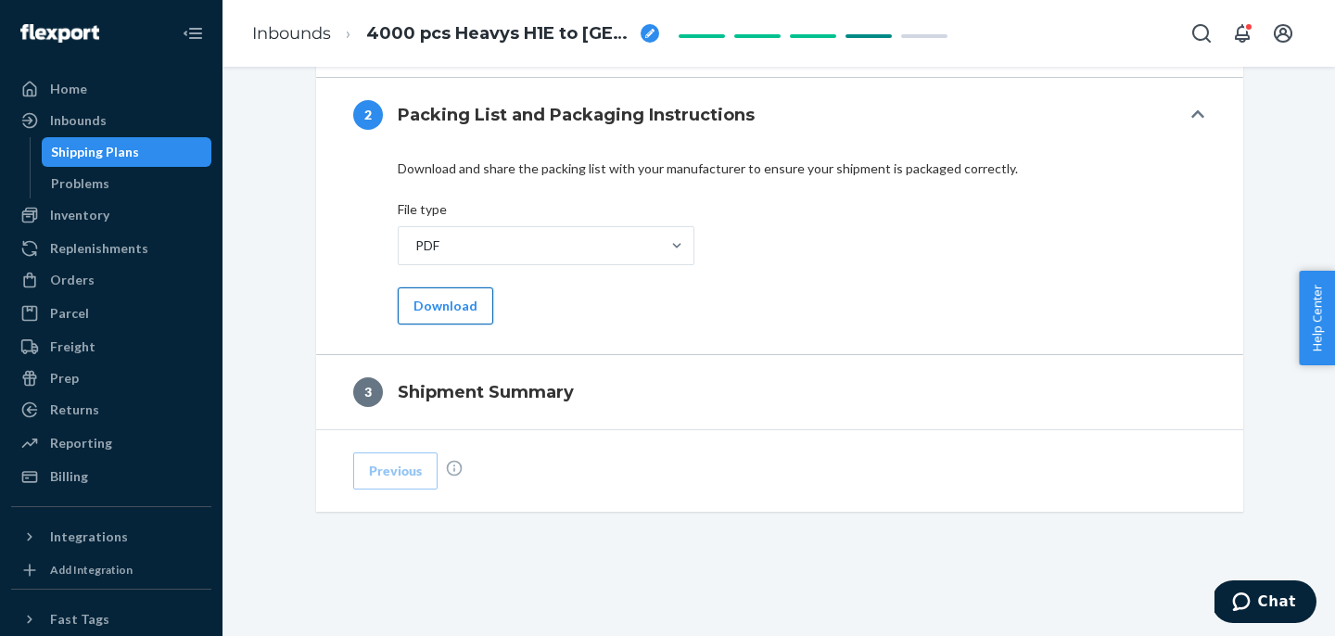
click at [452, 305] on button "Download" at bounding box center [446, 305] width 96 height 37
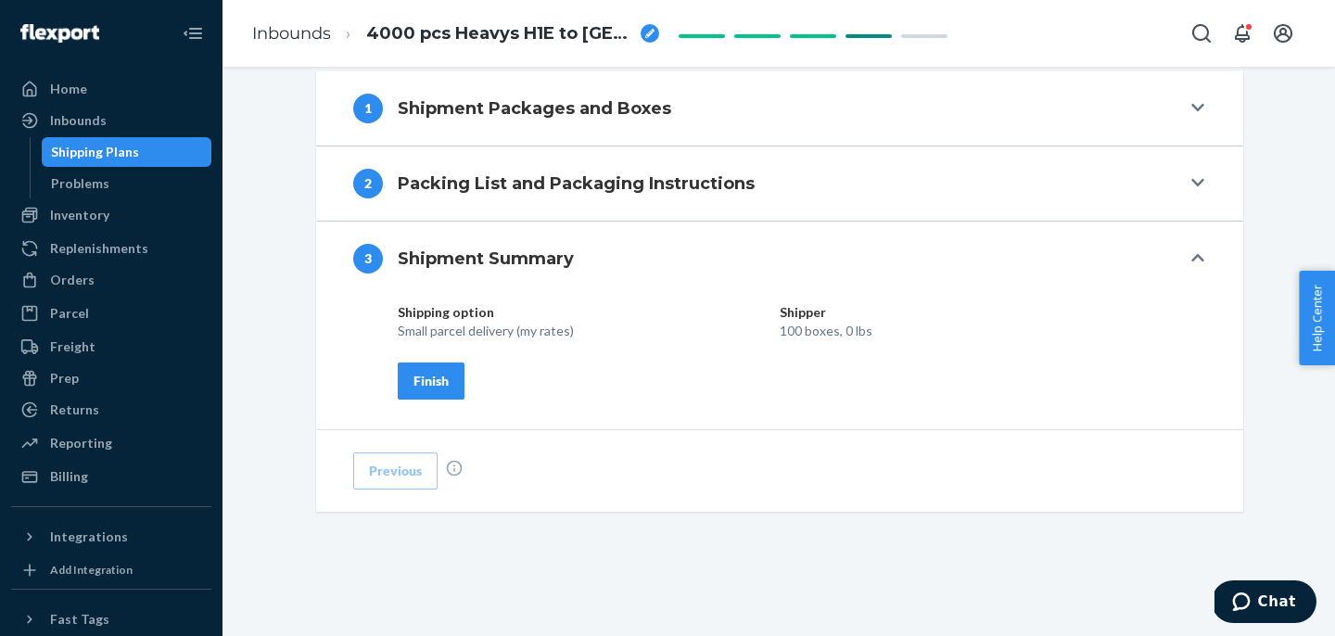
click at [439, 388] on div "Finish" at bounding box center [431, 381] width 35 height 19
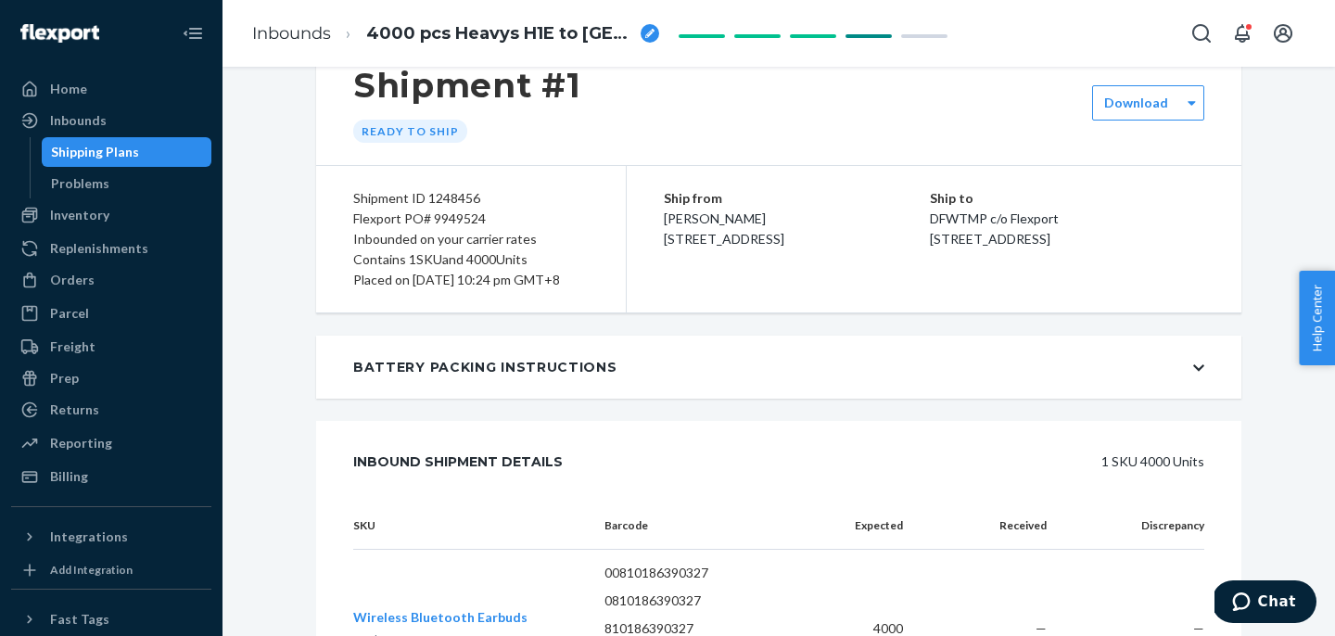
scroll to position [0, 0]
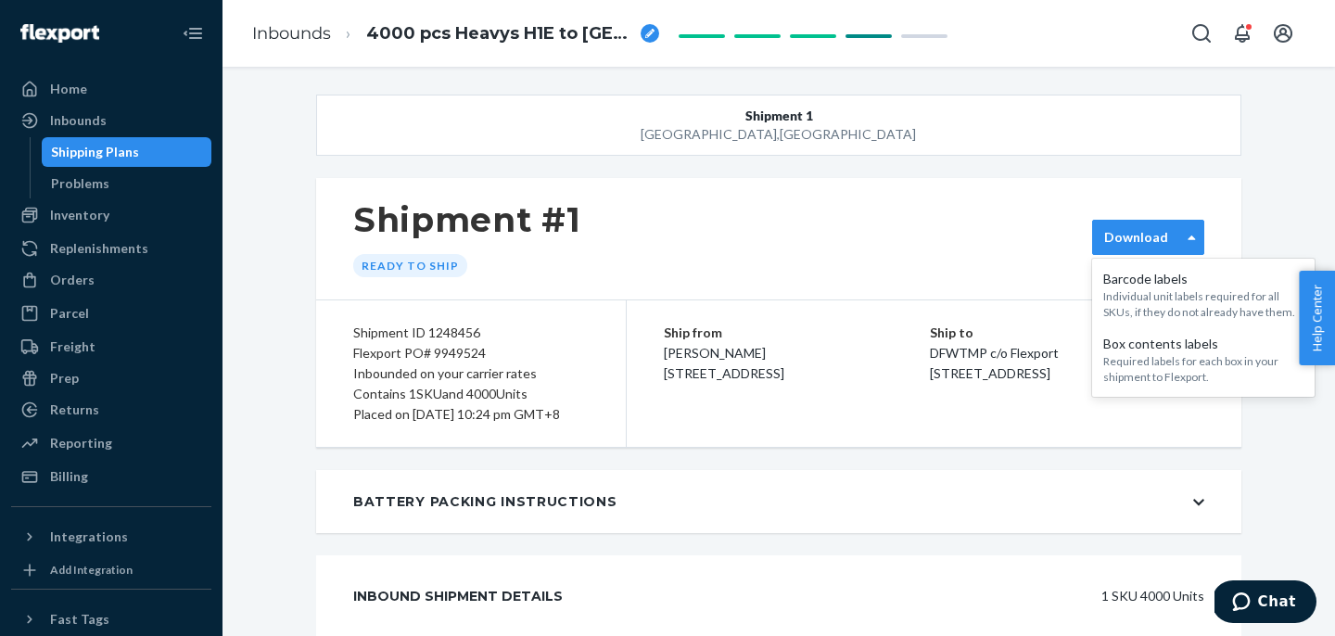
click at [1141, 244] on label "Download" at bounding box center [1136, 237] width 64 height 19
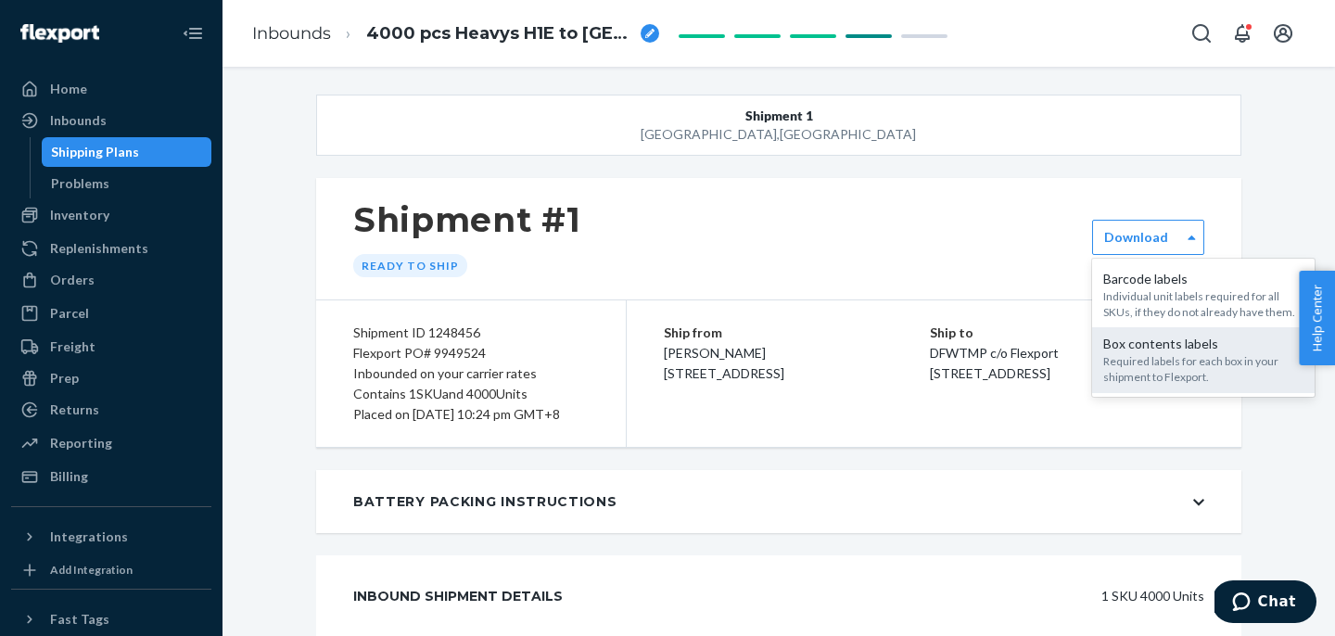
click at [1142, 354] on div "Required labels for each box in your shipment to Flexport." at bounding box center [1203, 369] width 200 height 32
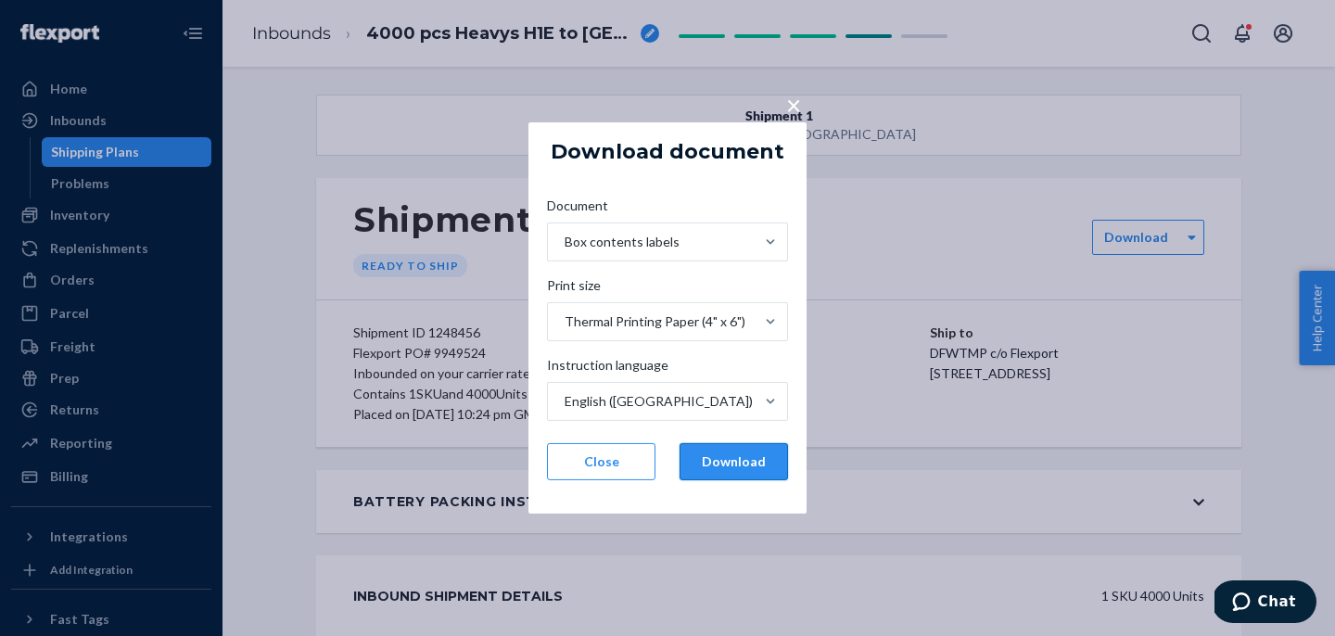
click at [712, 468] on button "Download" at bounding box center [734, 461] width 108 height 37
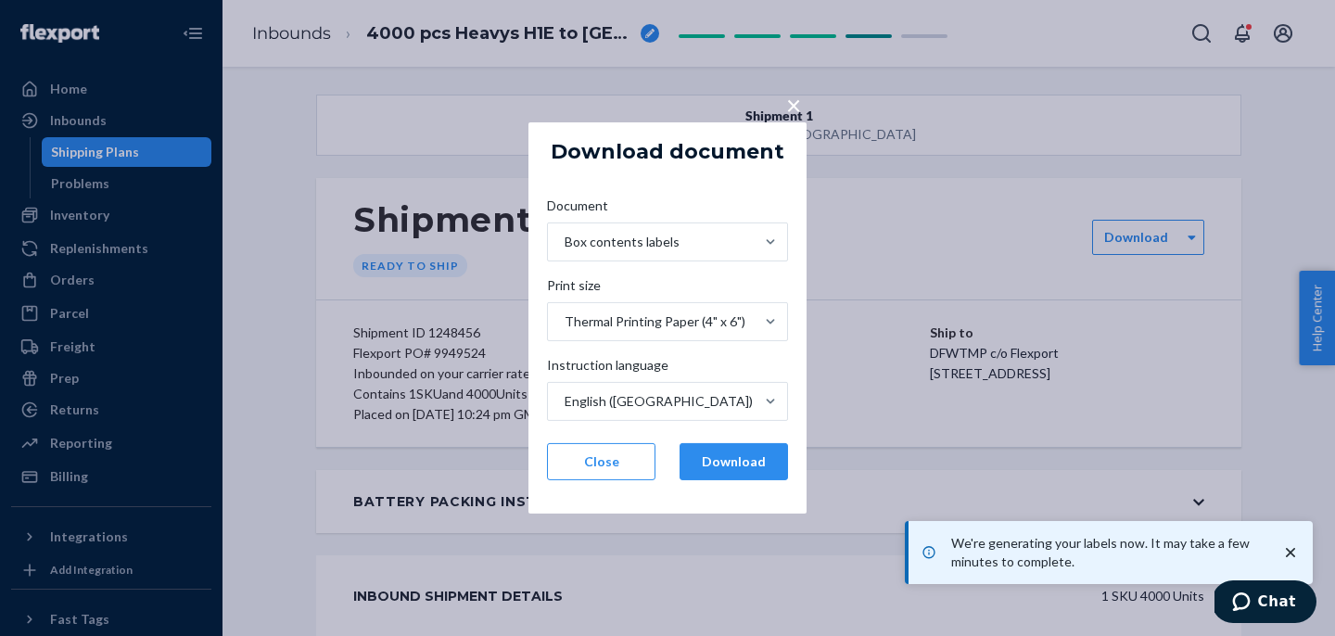
drag, startPoint x: 732, startPoint y: 459, endPoint x: 981, endPoint y: 451, distance: 249.6
click at [981, 451] on div "× Download document Document Box contents labels Print size Thermal Printing Pa…" at bounding box center [667, 318] width 1335 height 636
